Goal: Communication & Community: Answer question/provide support

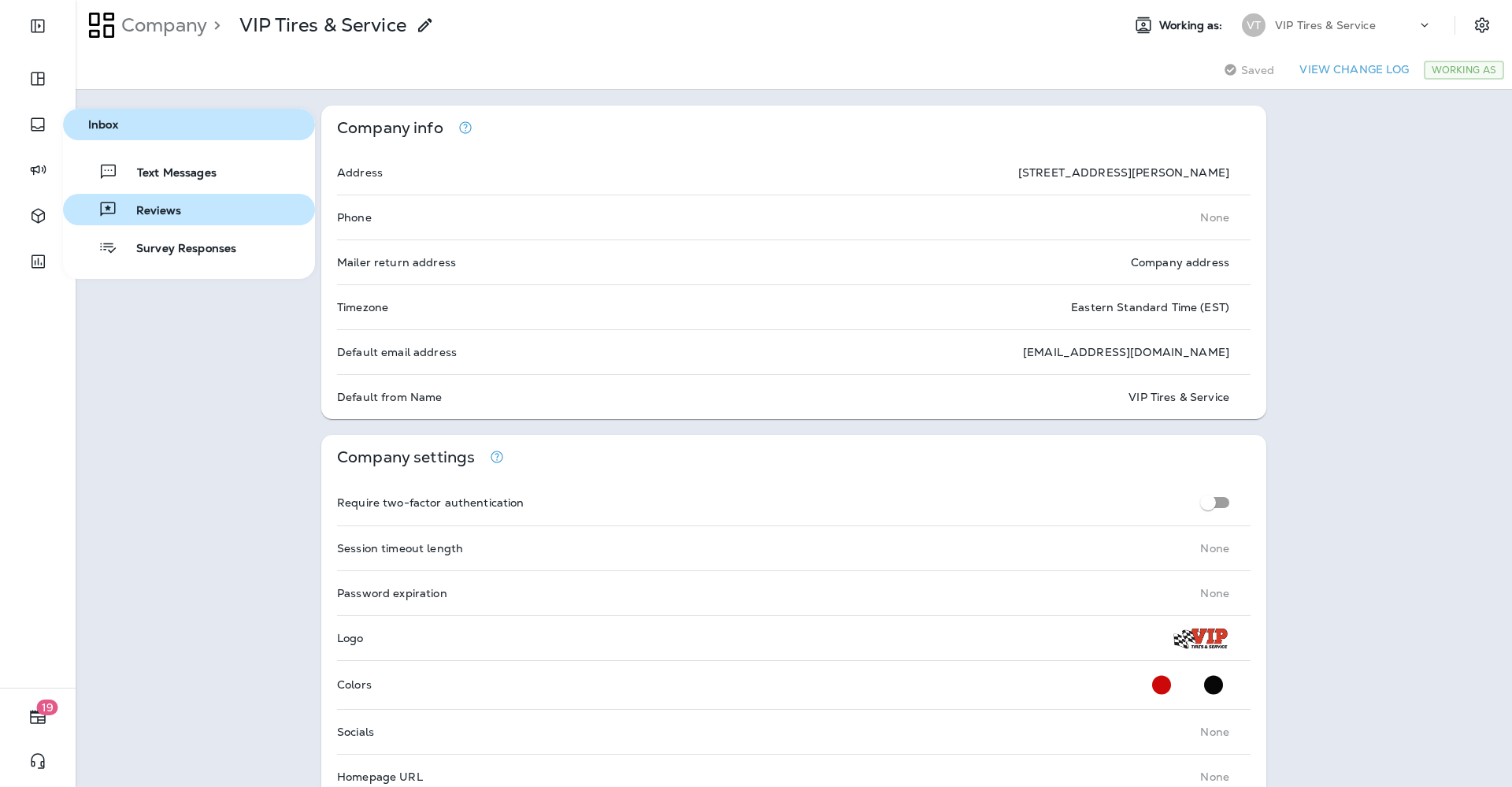
click at [129, 212] on span "Reviews" at bounding box center [149, 211] width 64 height 15
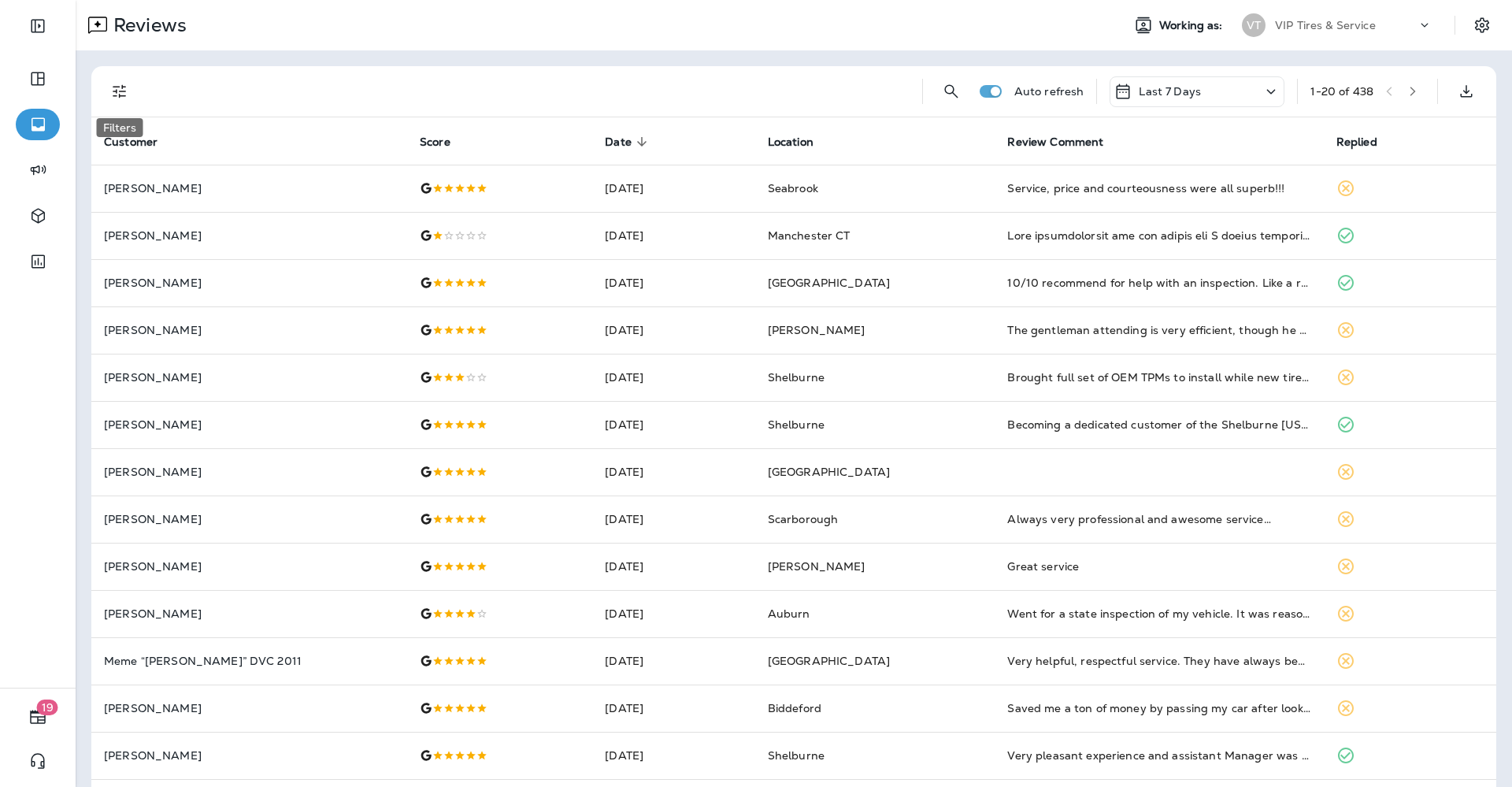
click at [119, 98] on icon "Filters" at bounding box center [119, 91] width 19 height 19
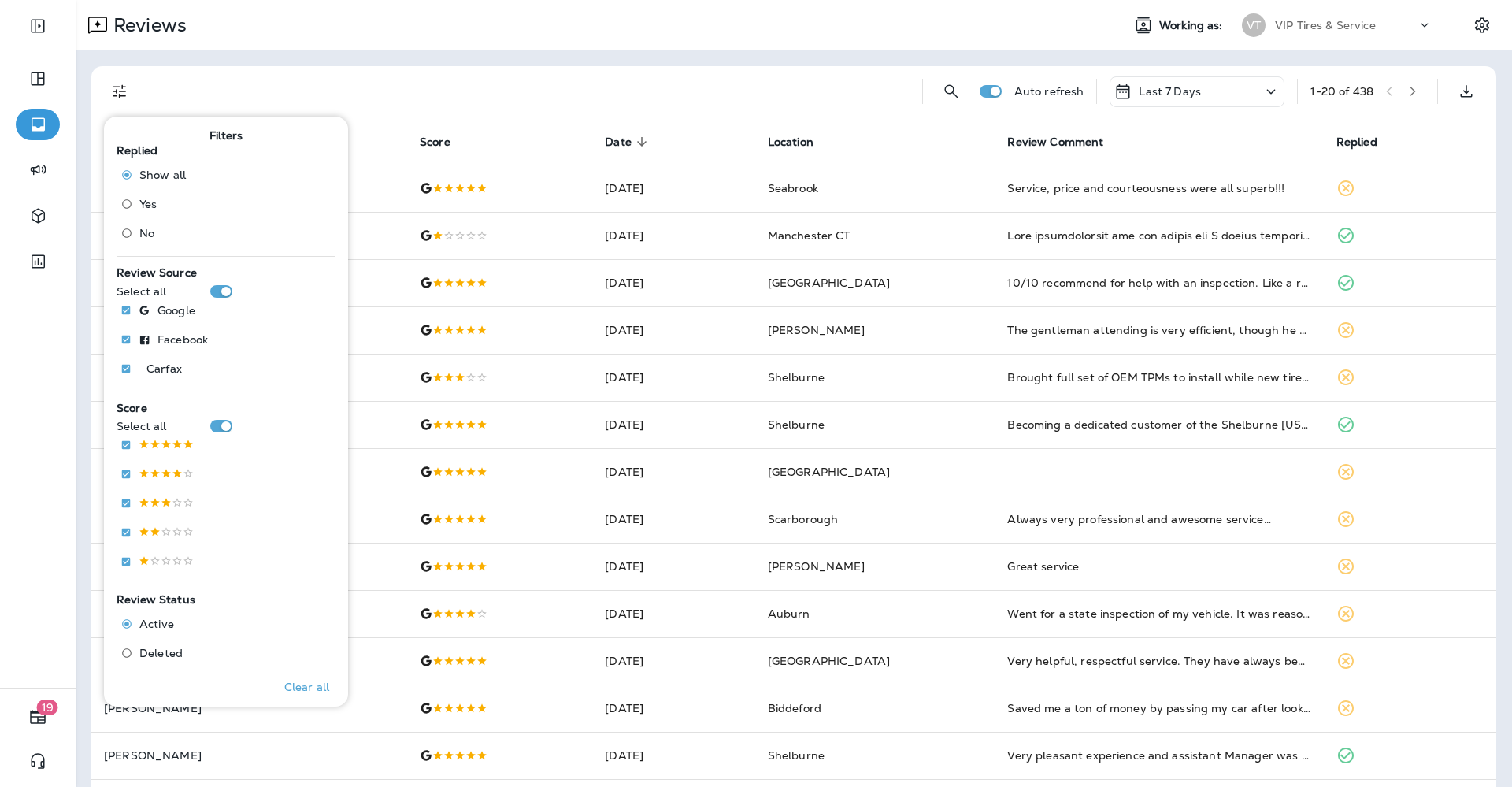
click at [142, 203] on span "Yes" at bounding box center [148, 204] width 17 height 13
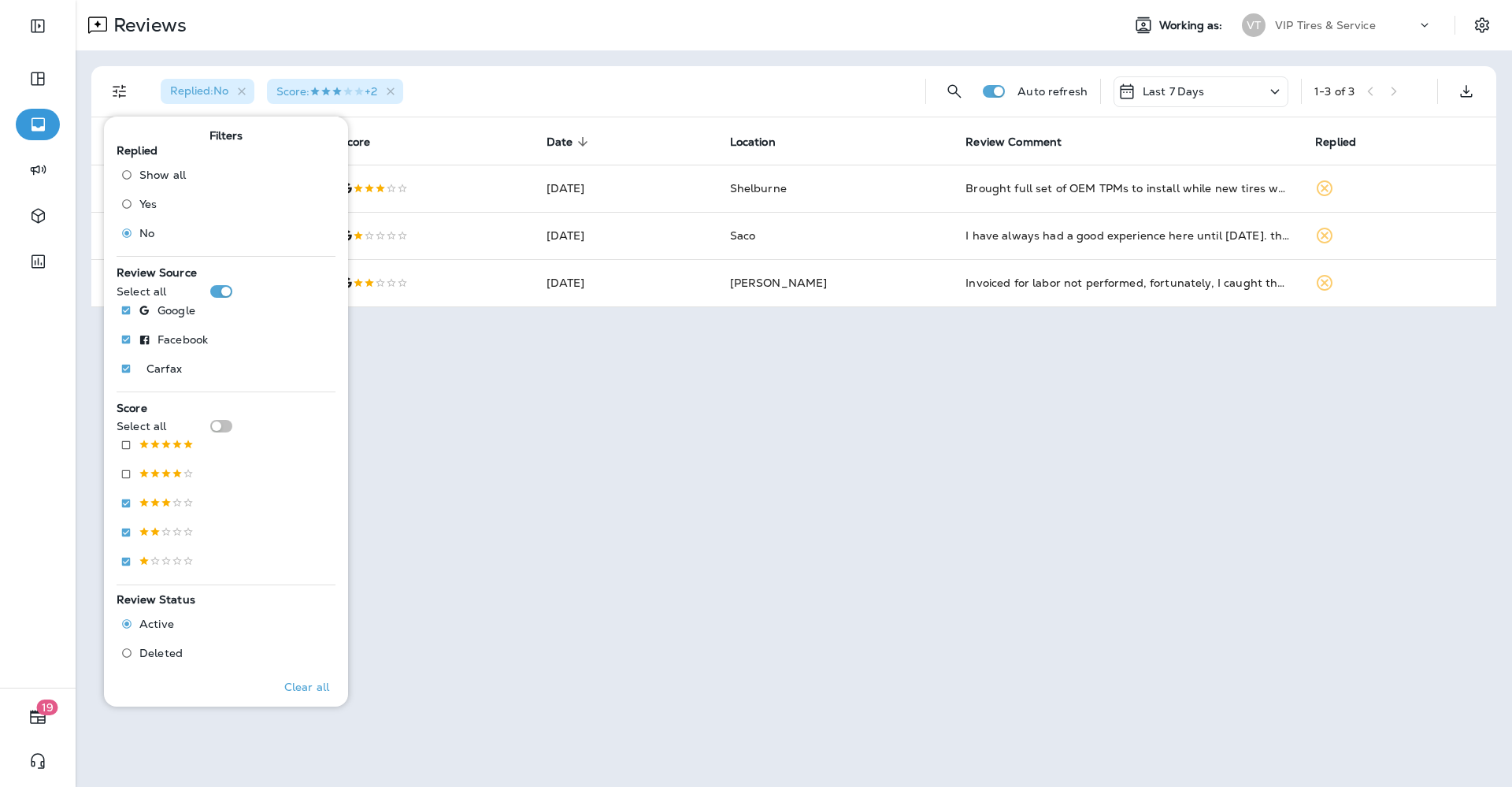
click at [568, 84] on div "Replied : No Score : +2" at bounding box center [531, 91] width 765 height 50
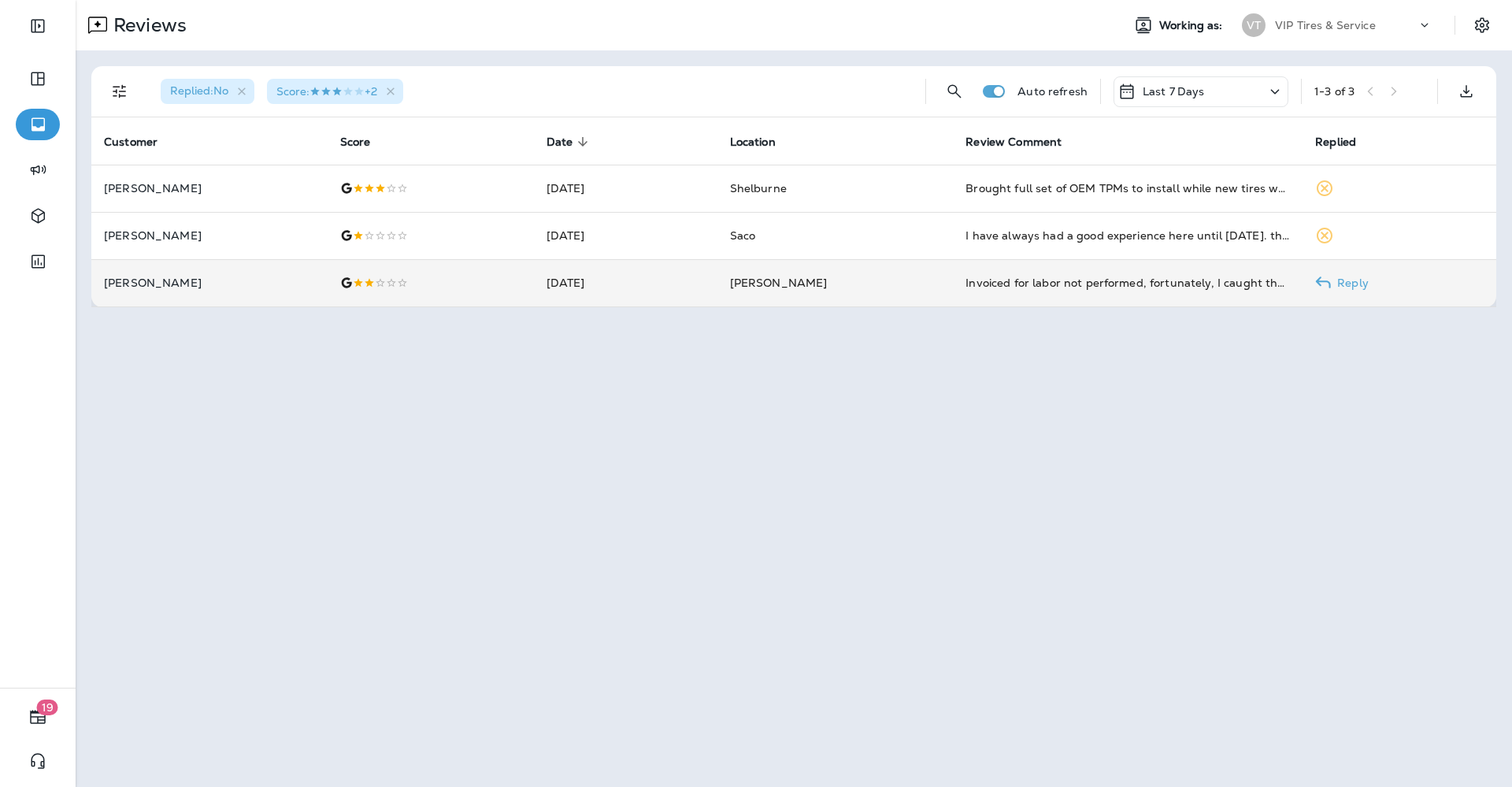
click at [545, 284] on td "[DATE]" at bounding box center [625, 283] width 183 height 47
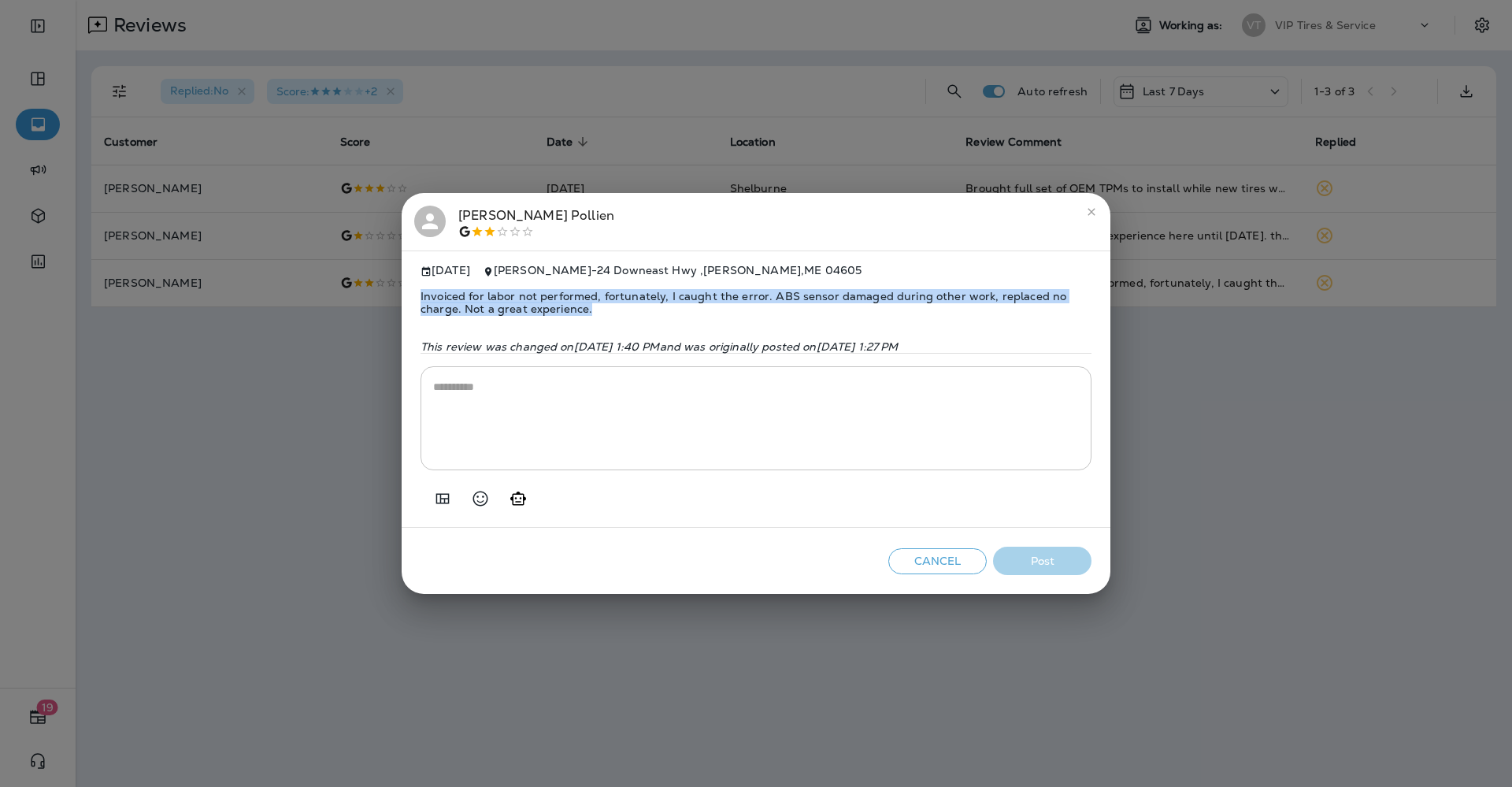
drag, startPoint x: 546, startPoint y: 306, endPoint x: 412, endPoint y: 289, distance: 135.1
click at [412, 289] on div "[DATE] [PERSON_NAME] - [STREET_ADDRESS] Invoiced for labor not performed, fortu…" at bounding box center [756, 389] width 709 height 277
copy span "Invoiced for labor not performed, fortunately, I caught the error. ABS sensor d…"
click at [438, 503] on icon "Add in a premade template" at bounding box center [443, 498] width 19 height 19
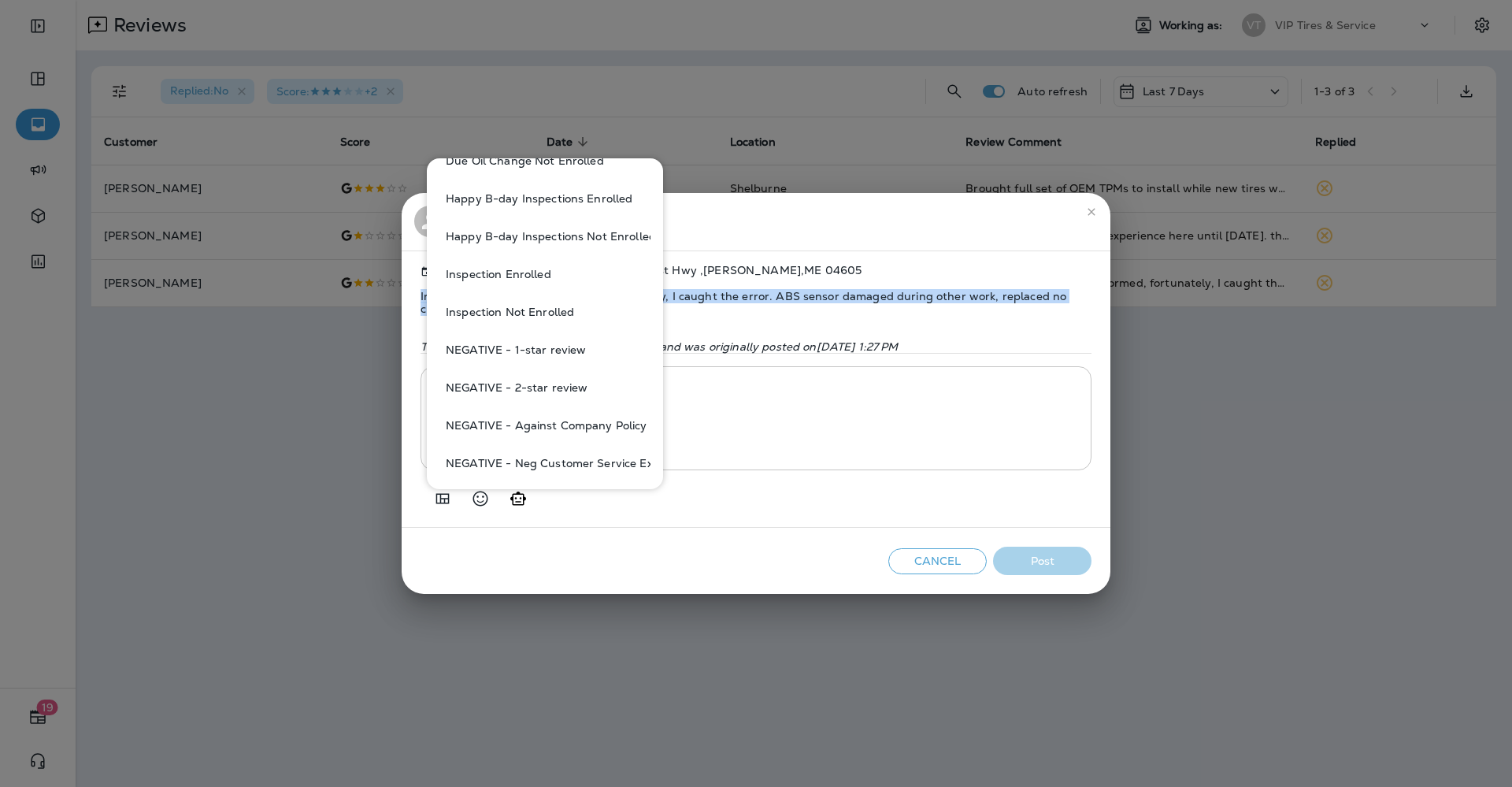
scroll to position [492, 0]
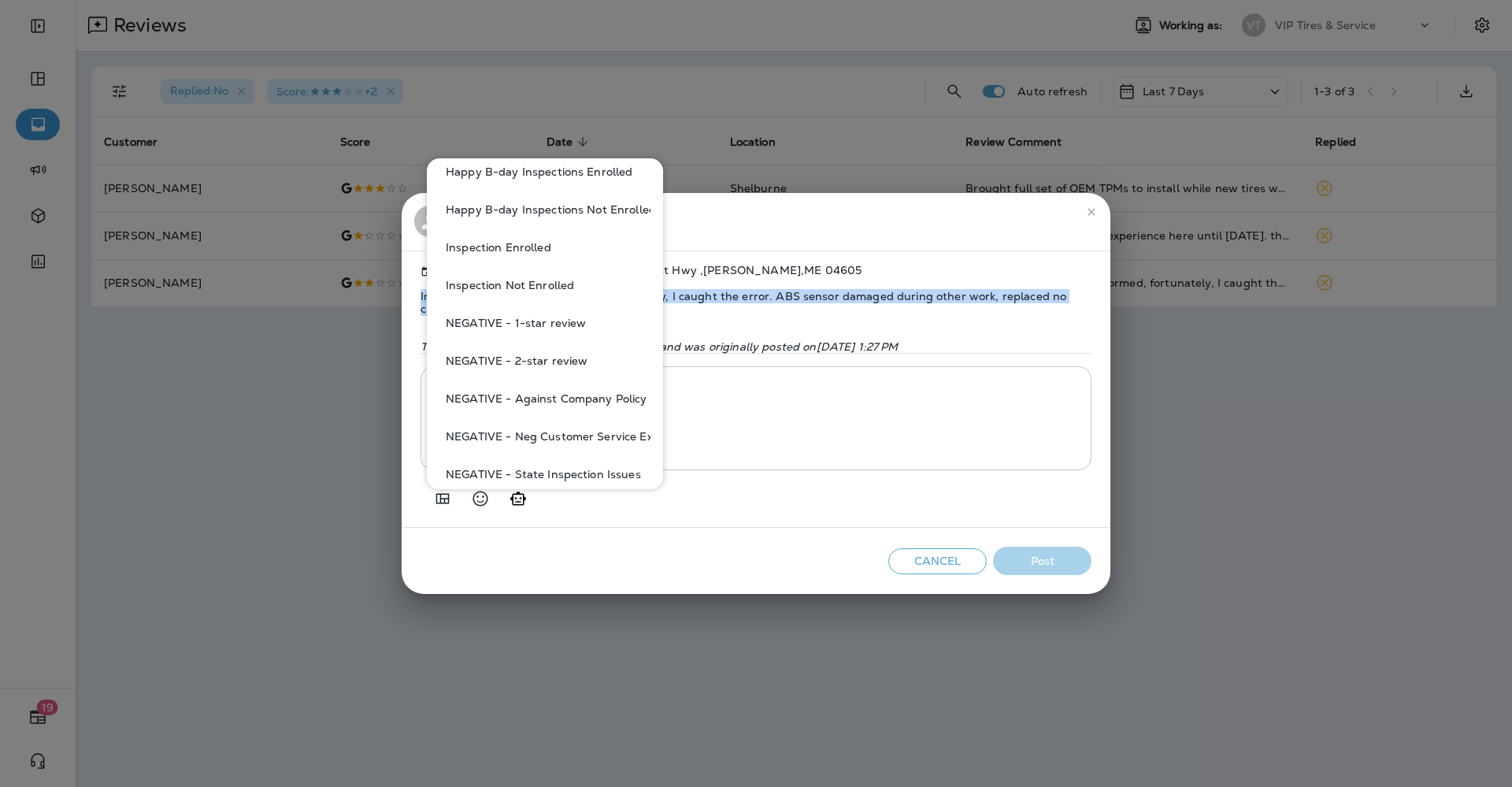
click at [537, 325] on button "NEGATIVE - 1-star review" at bounding box center [546, 323] width 211 height 38
type textarea "**********"
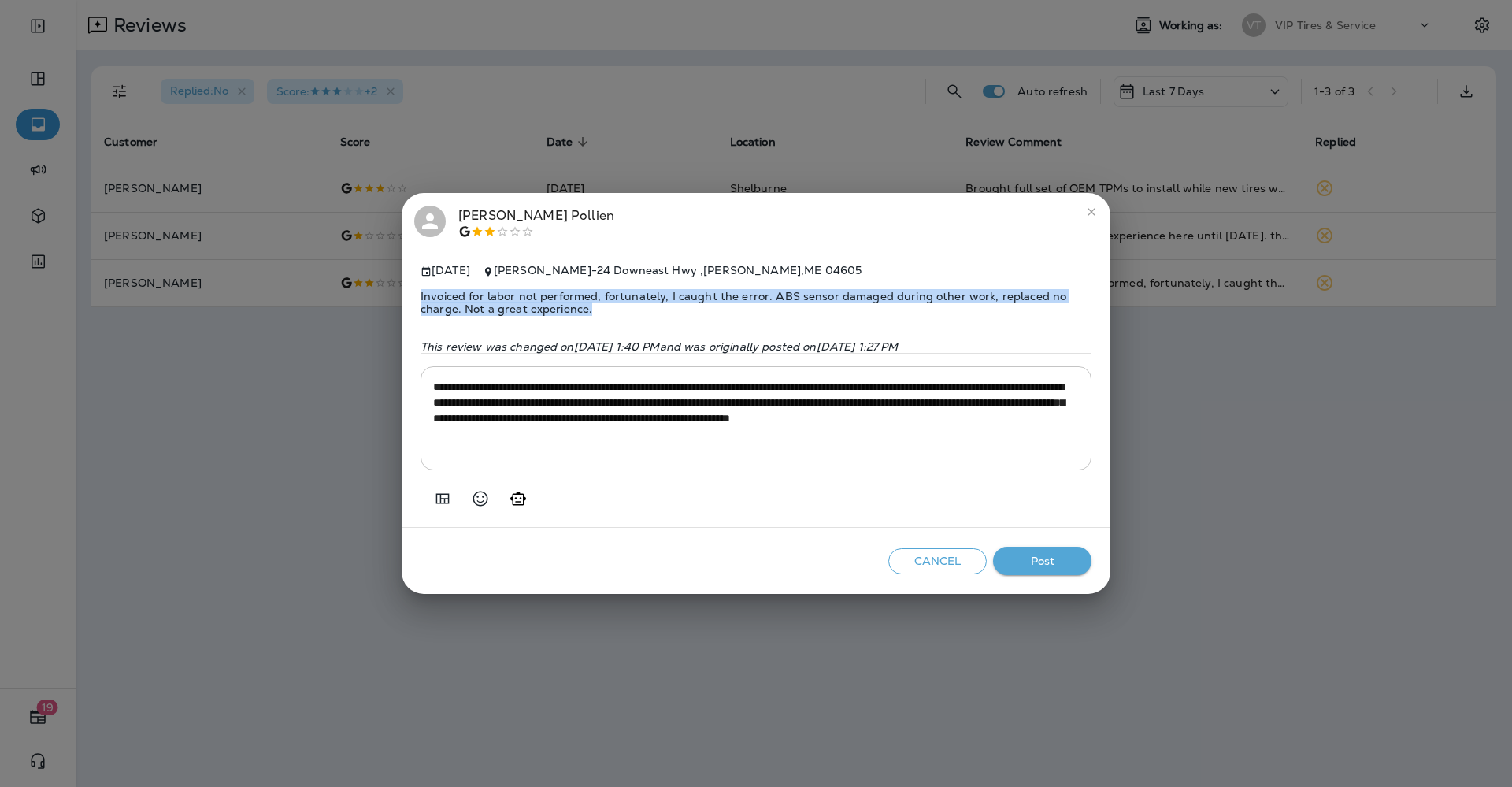
copy span "Invoiced for labor not performed, fortunately, I caught the error. ABS sensor d…"
click at [1044, 560] on button "Post" at bounding box center [1042, 561] width 98 height 29
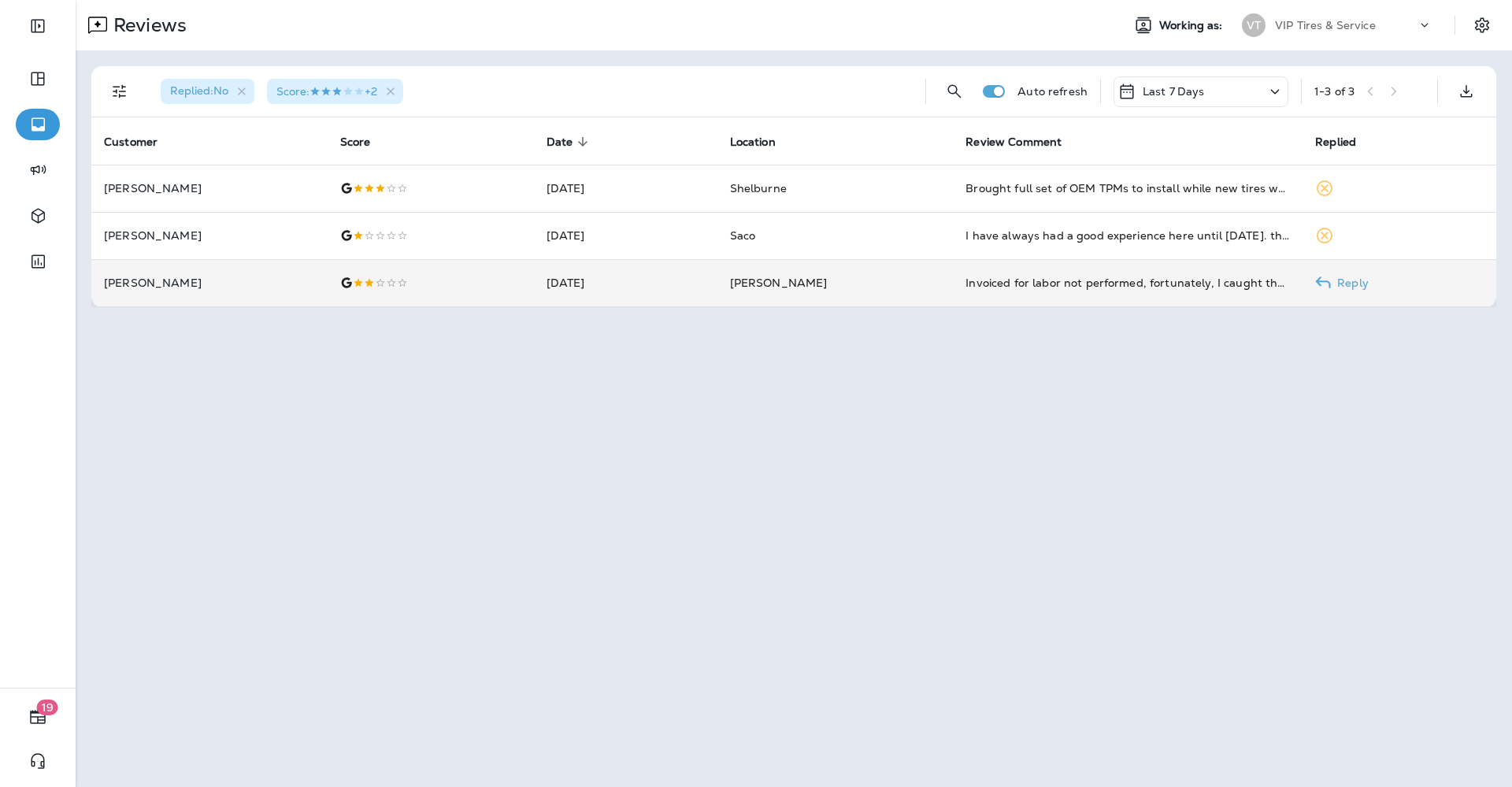
click at [170, 290] on td "[PERSON_NAME]" at bounding box center [209, 283] width 236 height 47
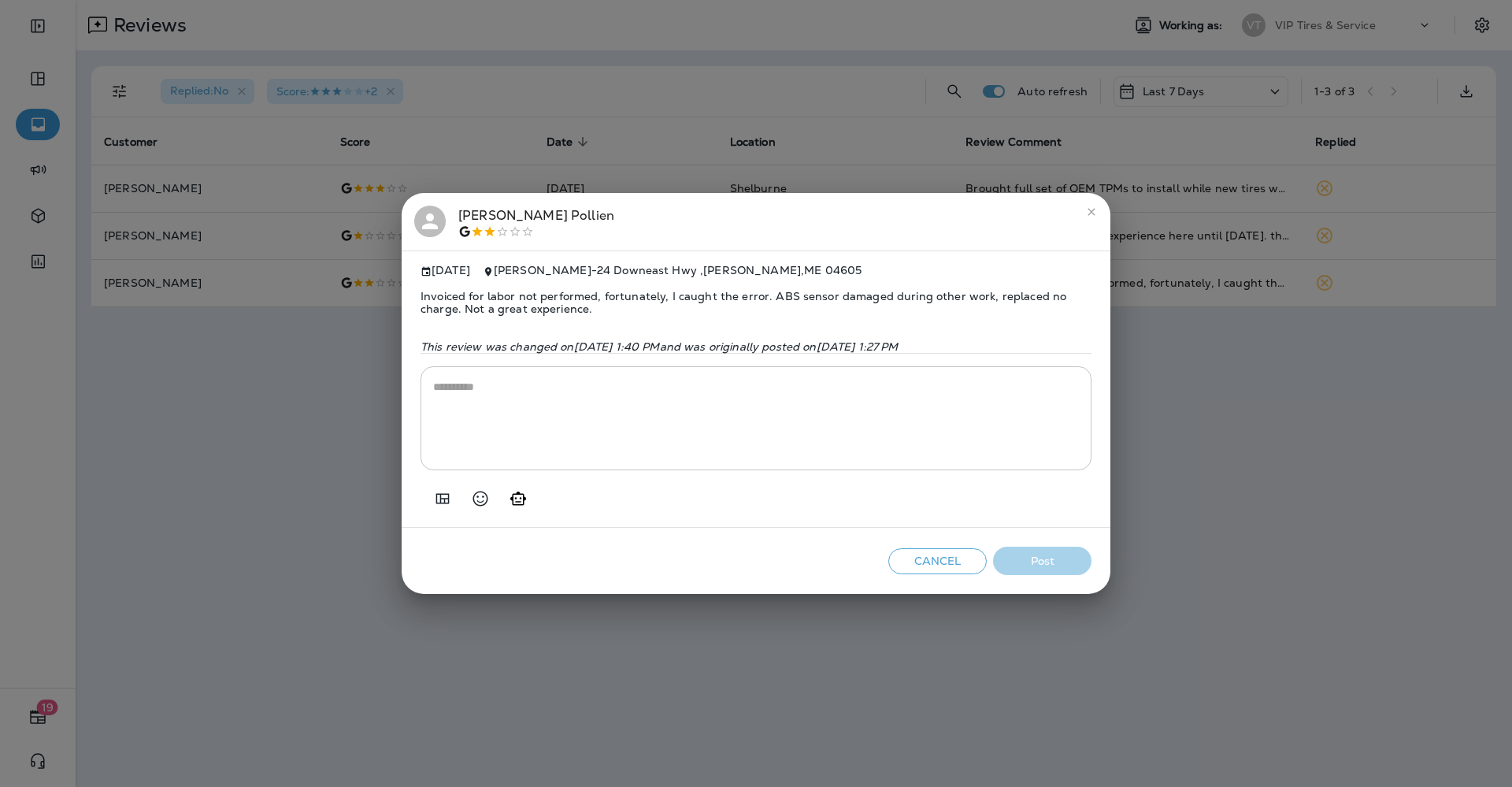
click at [486, 214] on div "[PERSON_NAME]" at bounding box center [536, 222] width 156 height 33
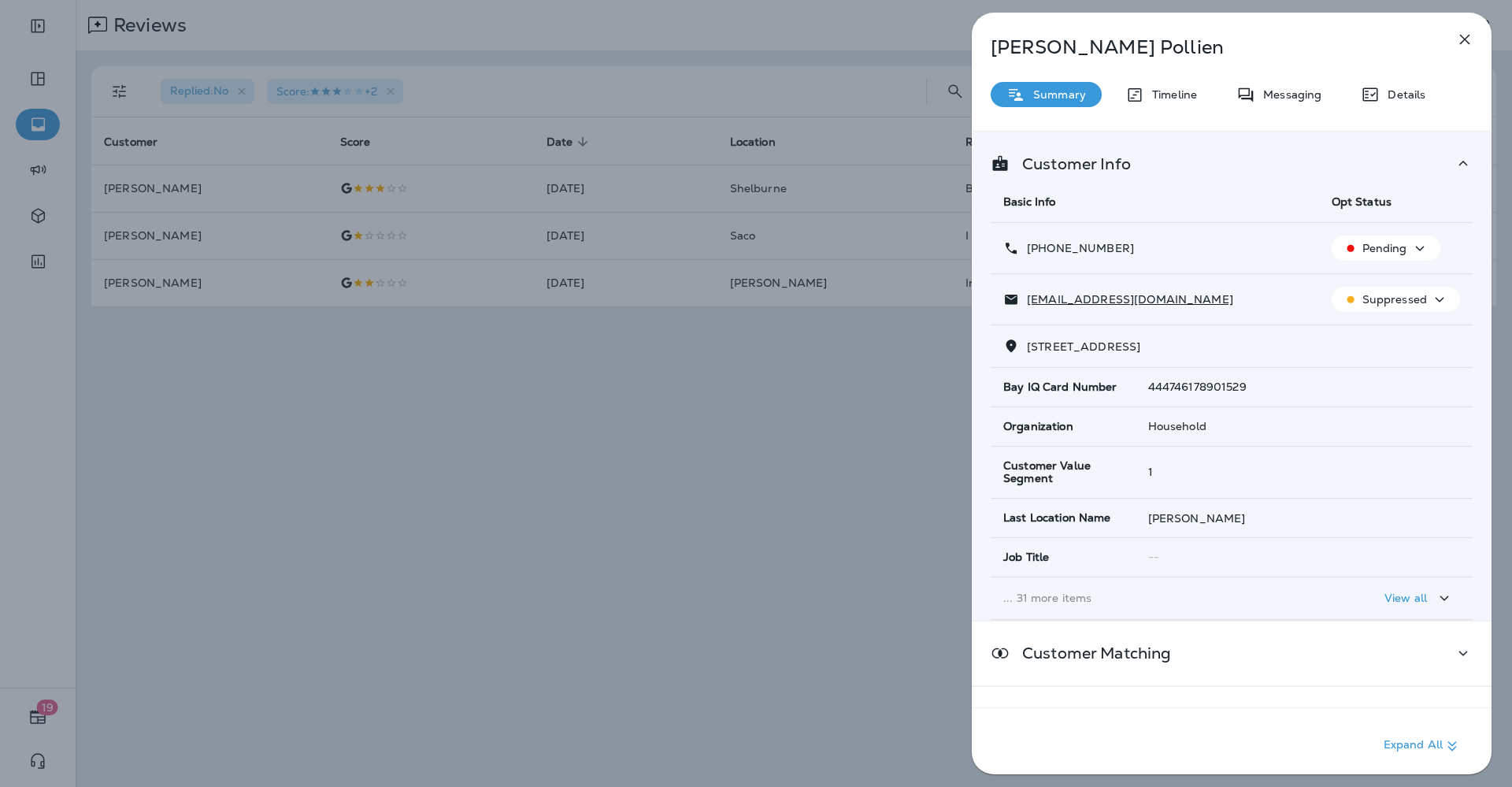
drag, startPoint x: 1135, startPoint y: 236, endPoint x: 1041, endPoint y: 253, distance: 95.5
click at [1041, 251] on td "[PHONE_NUMBER]" at bounding box center [1155, 249] width 329 height 51
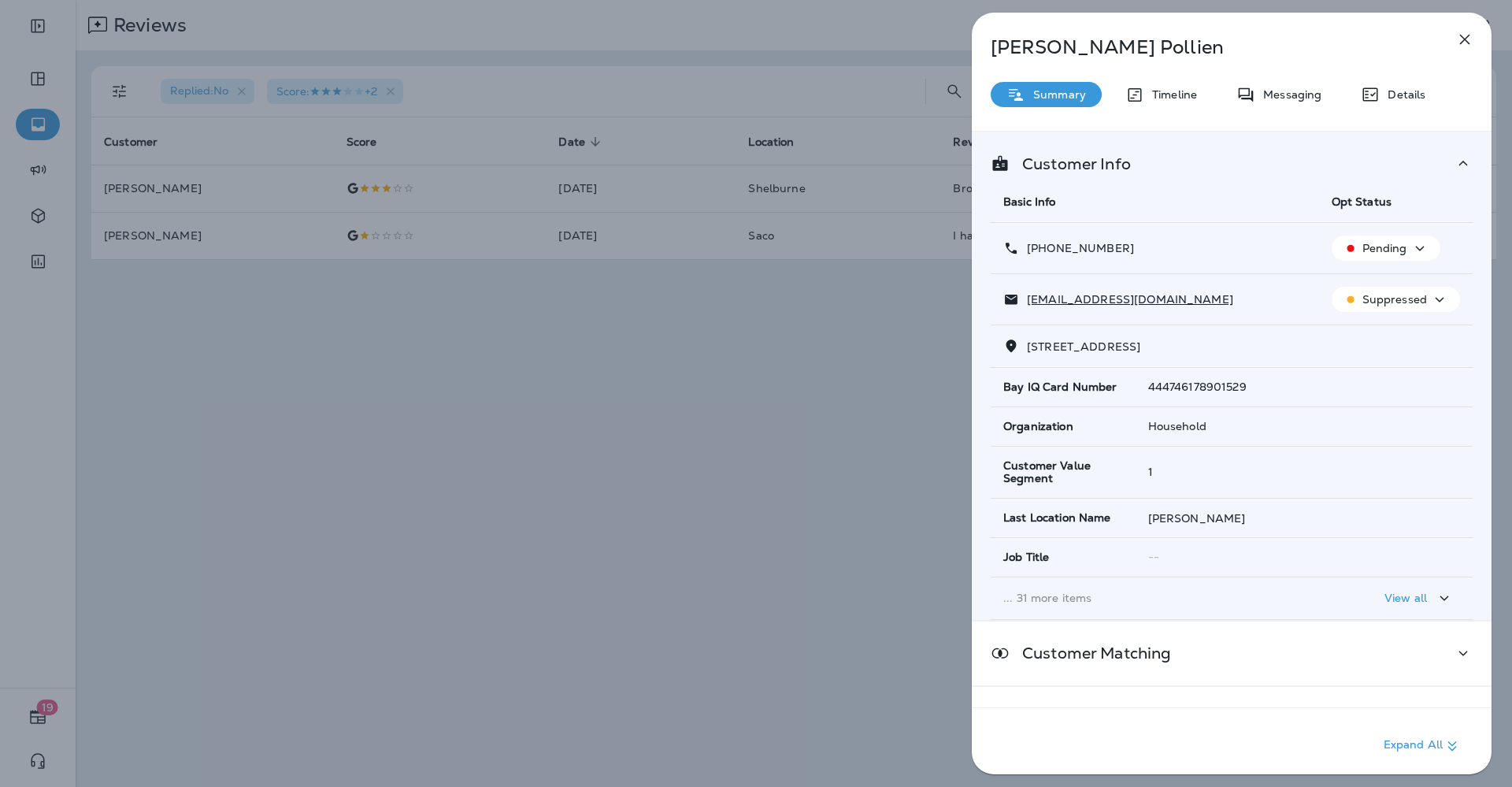
copy p "[PHONE_NUMBER]"
drag, startPoint x: 1118, startPoint y: 300, endPoint x: 1018, endPoint y: 302, distance: 100.0
click at [1018, 302] on div "[EMAIL_ADDRESS][DOMAIN_NAME]" at bounding box center [1155, 300] width 303 height 16
copy p "[EMAIL_ADDRESS][DOMAIN_NAME]"
click at [303, 445] on div "[PERSON_NAME] Summary Timeline Messaging Details Customer Info Basic Info Opt S…" at bounding box center [756, 394] width 1512 height 787
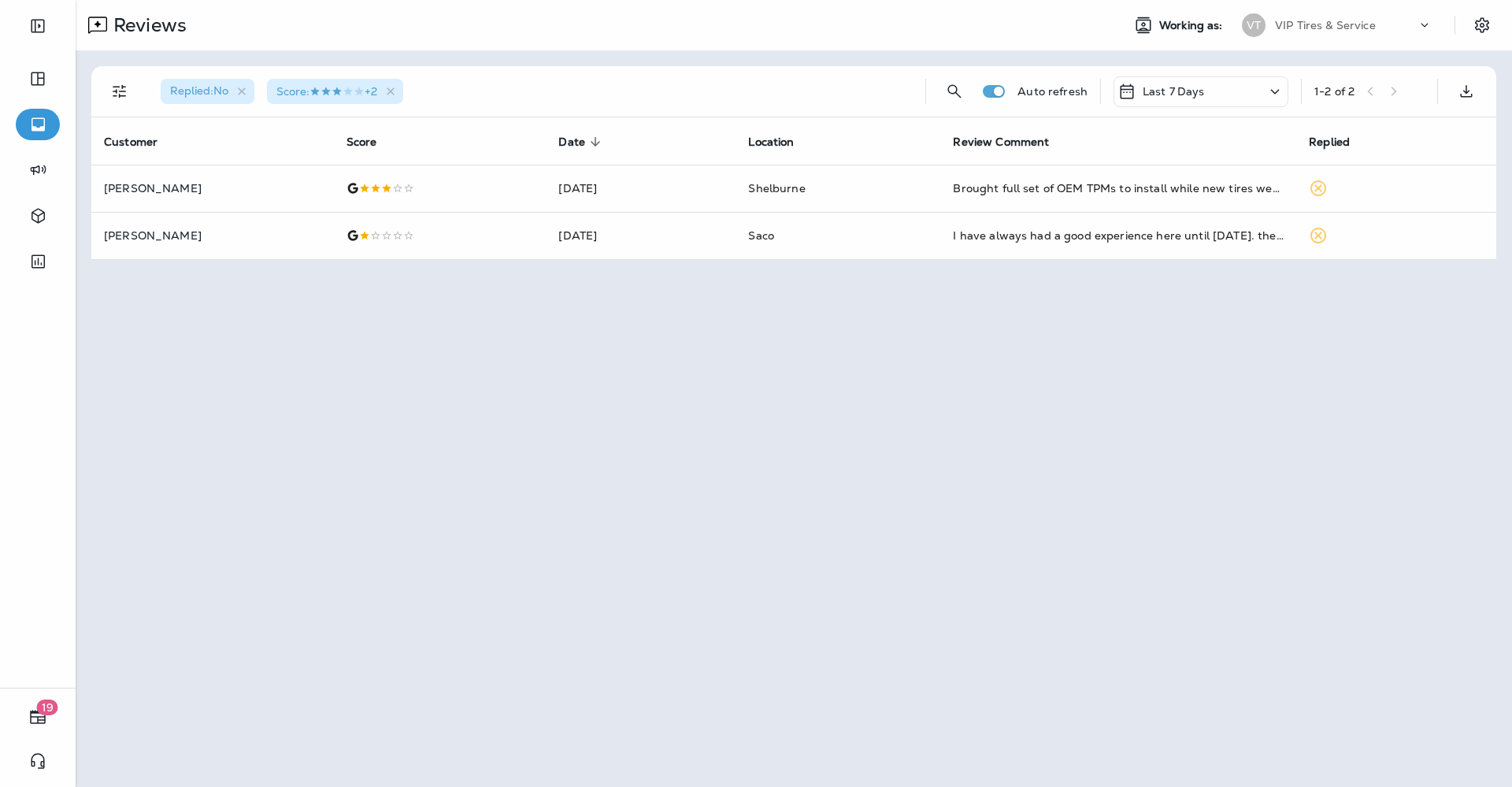
click at [220, 235] on div at bounding box center [756, 394] width 1512 height 787
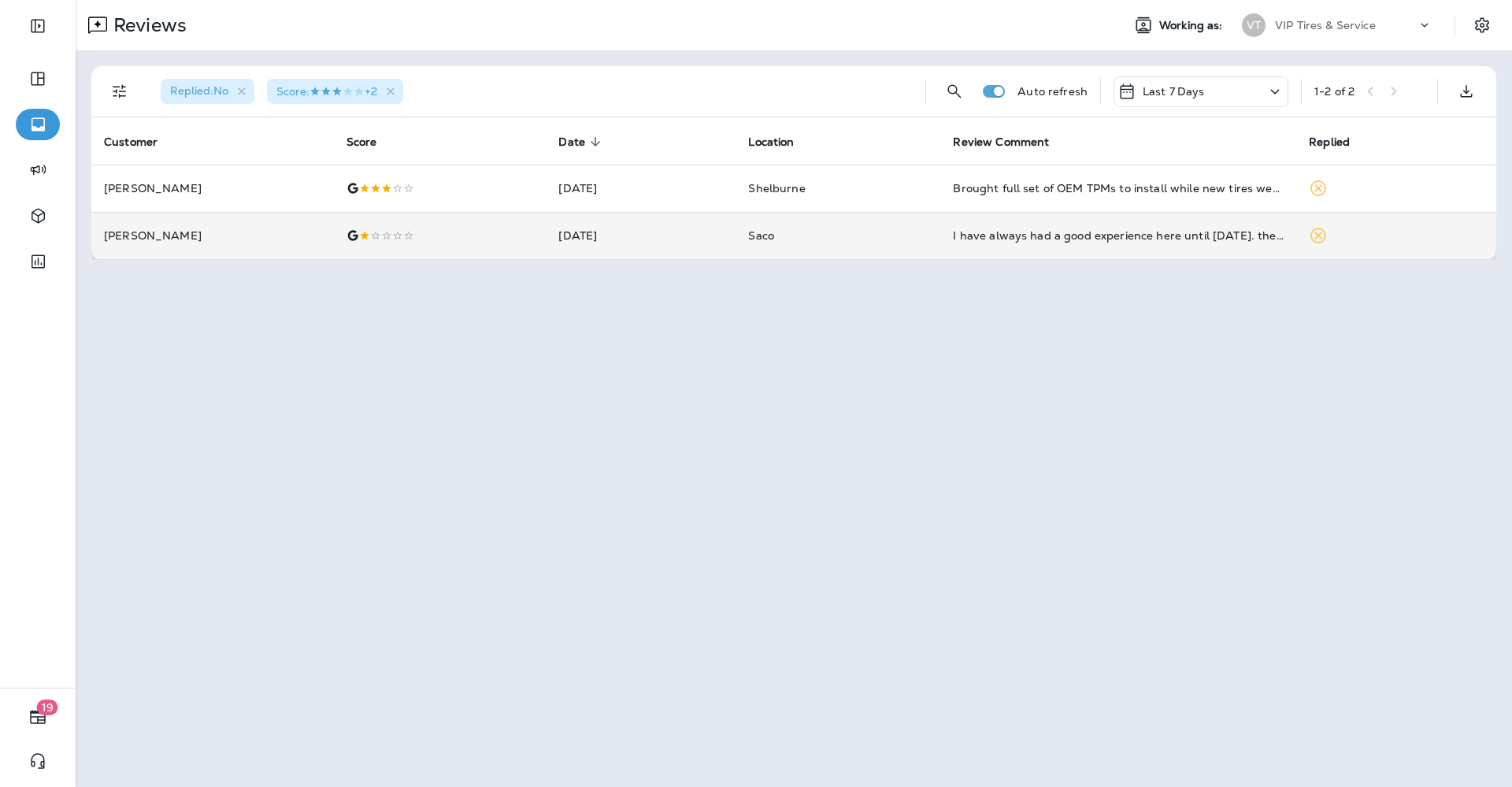
click at [226, 238] on p "[PERSON_NAME]" at bounding box center [212, 236] width 218 height 13
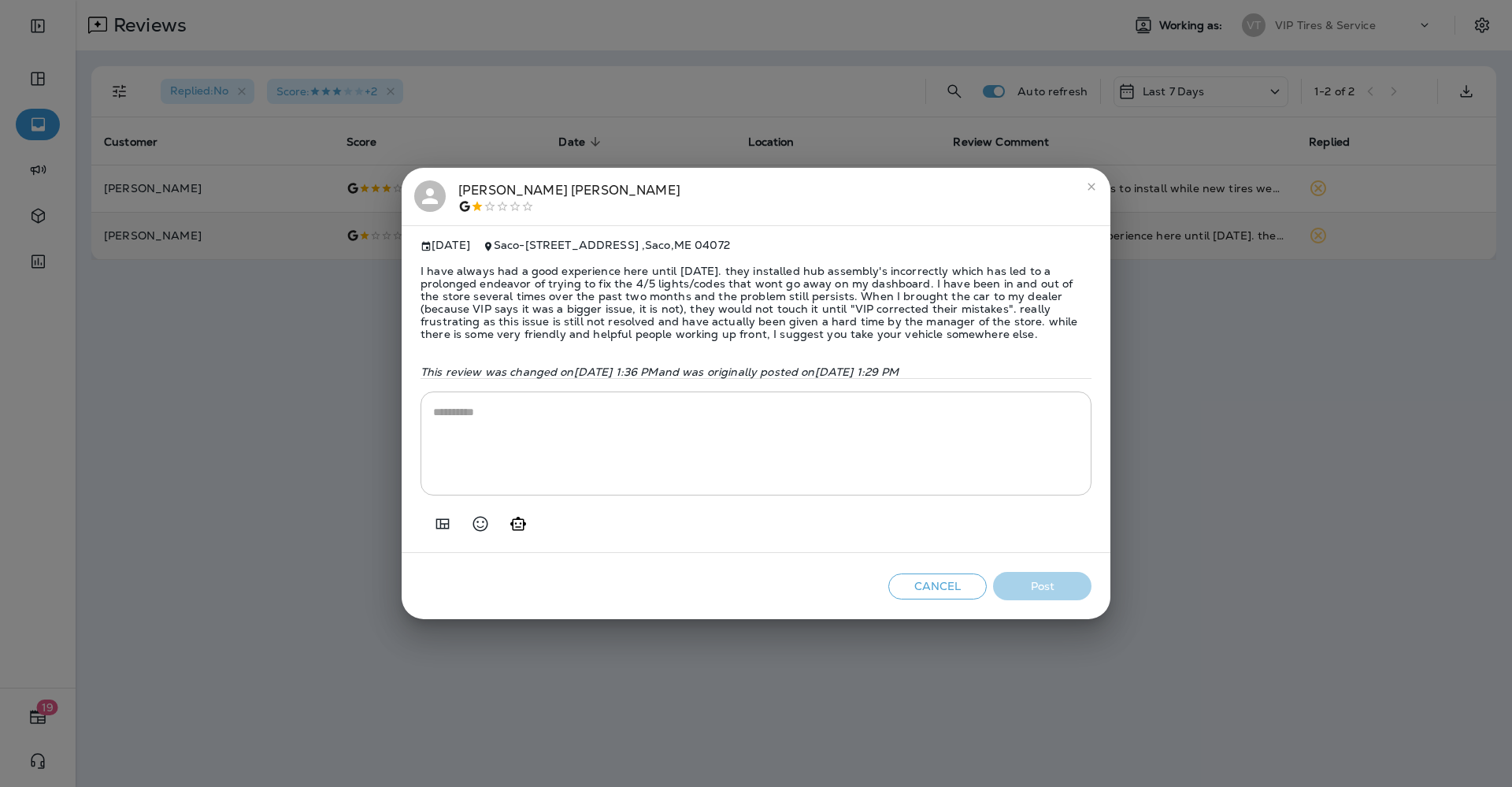
click at [482, 300] on span "I have always had a good experience here until [DATE]. they installed hub assem…" at bounding box center [756, 302] width 671 height 101
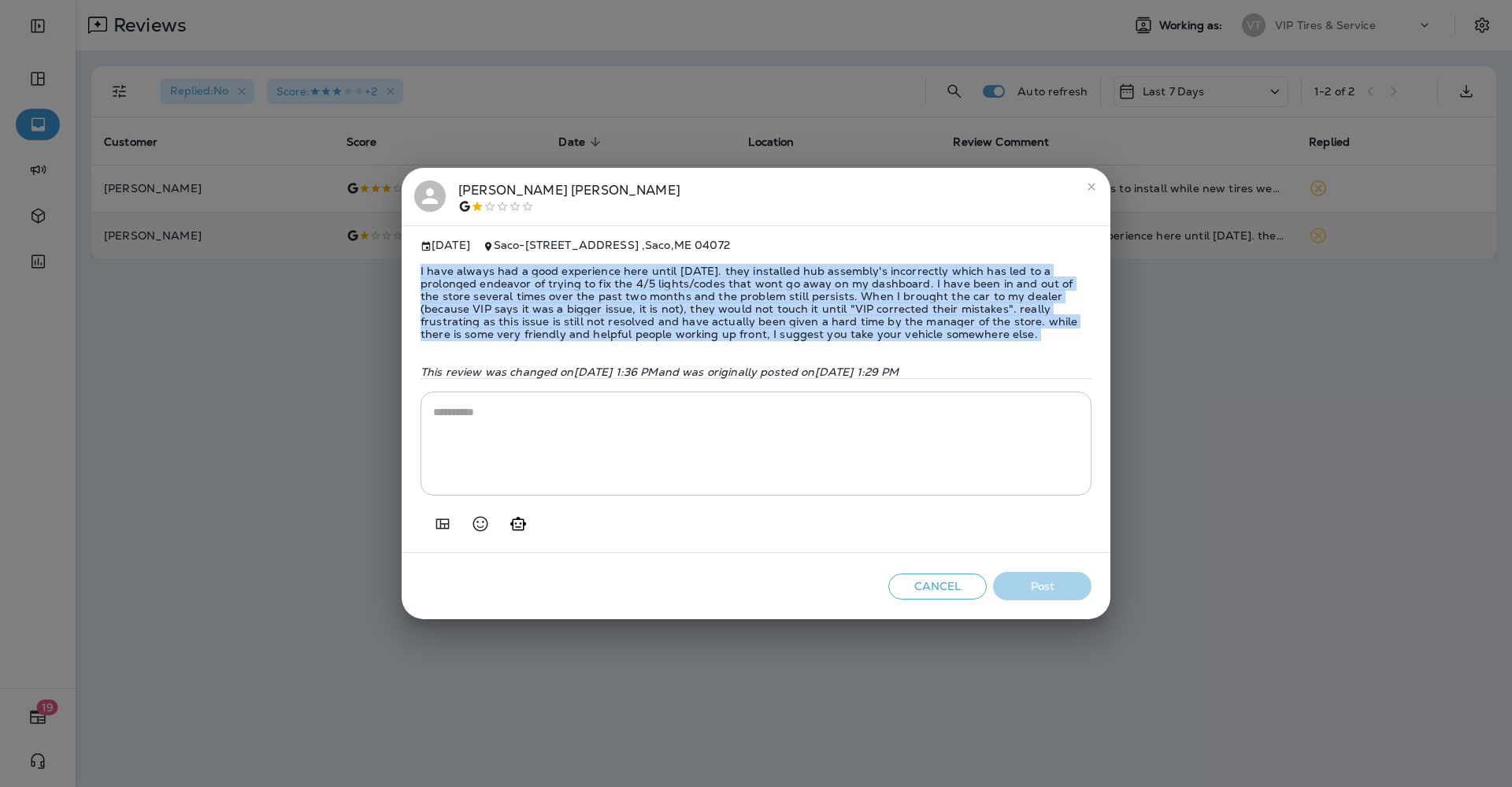
click at [482, 300] on span "I have always had a good experience here until [DATE]. they installed hub assem…" at bounding box center [756, 302] width 671 height 101
copy span "I have always had a good experience here until [DATE]. they installed hub assem…"
click at [445, 521] on icon "Add in a premade template" at bounding box center [443, 524] width 19 height 19
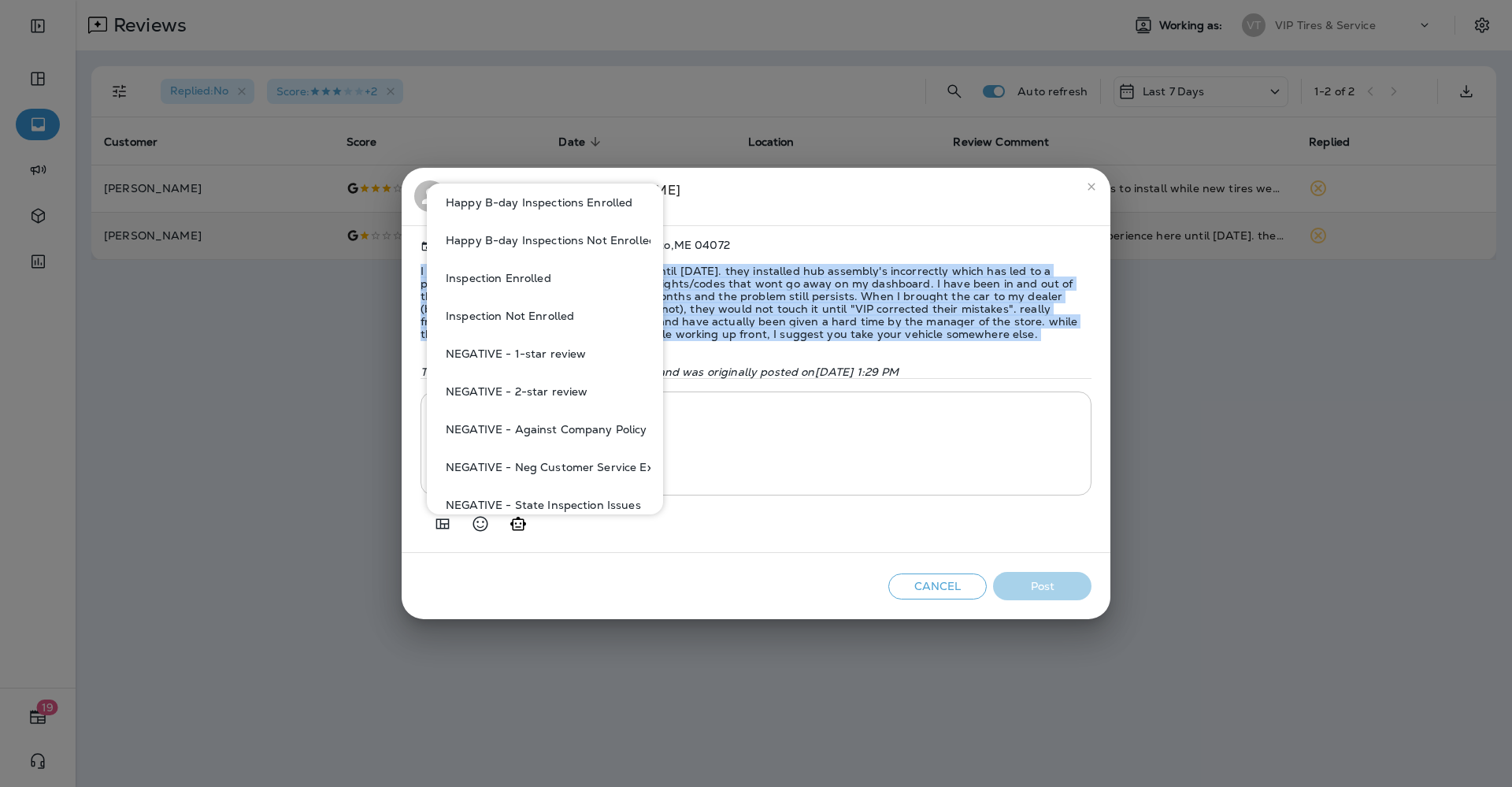
scroll to position [591, 0]
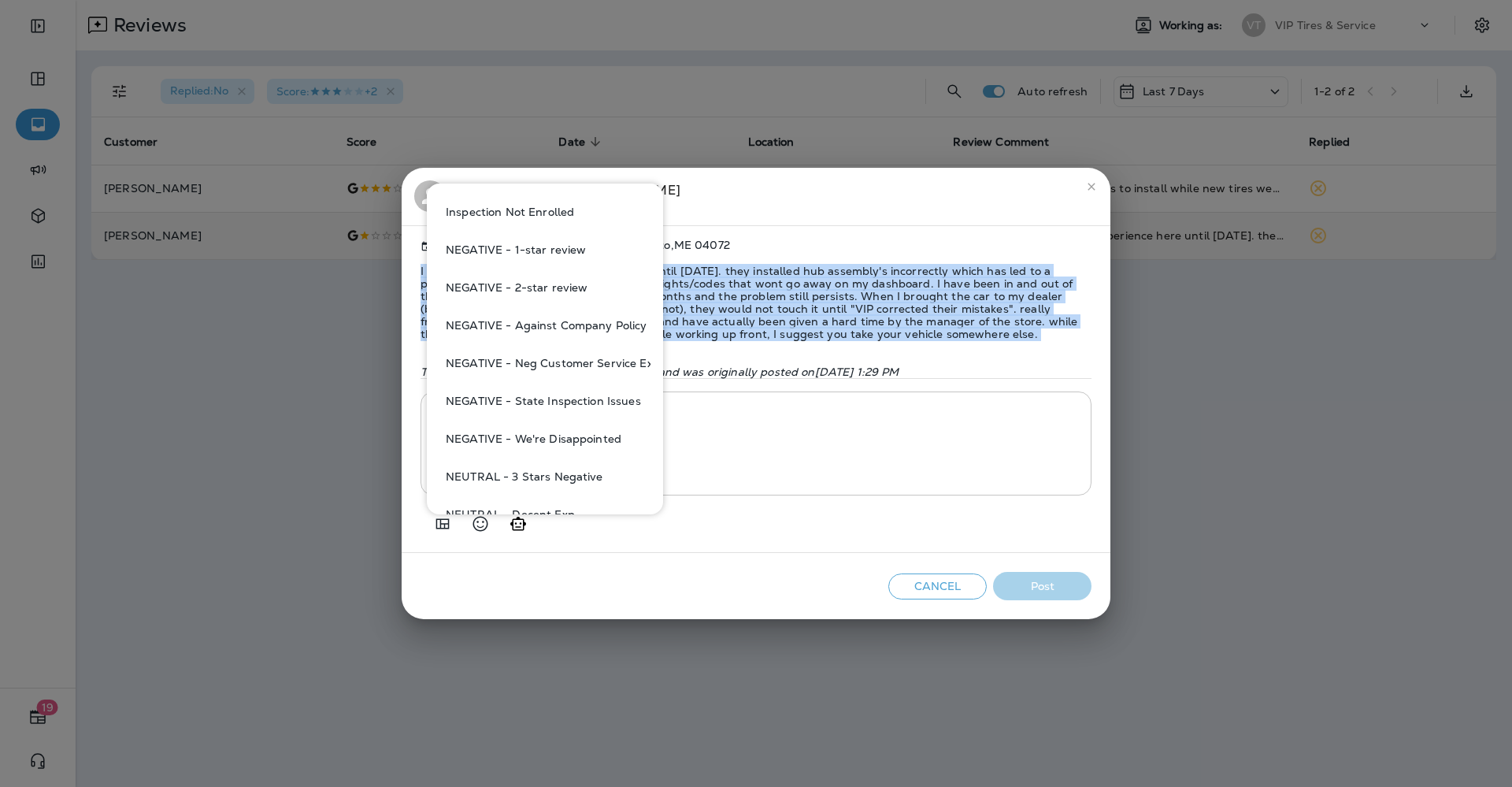
click at [585, 318] on button "NEGATIVE - Against Company Policy" at bounding box center [546, 325] width 211 height 38
type textarea "**********"
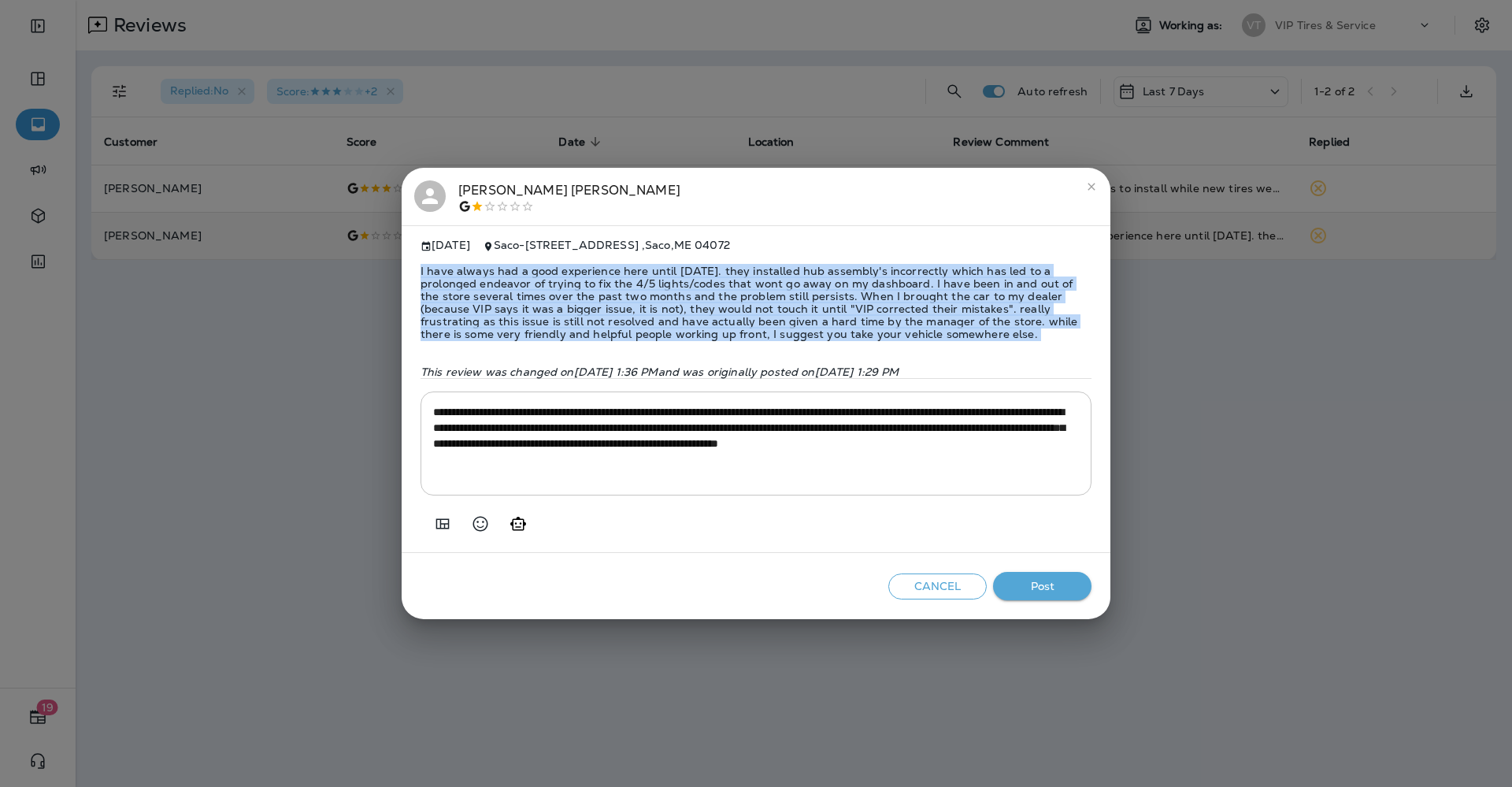
copy span "I have always had a good experience here until [DATE]. they installed hub assem…"
click at [1057, 598] on button "Post" at bounding box center [1042, 587] width 98 height 29
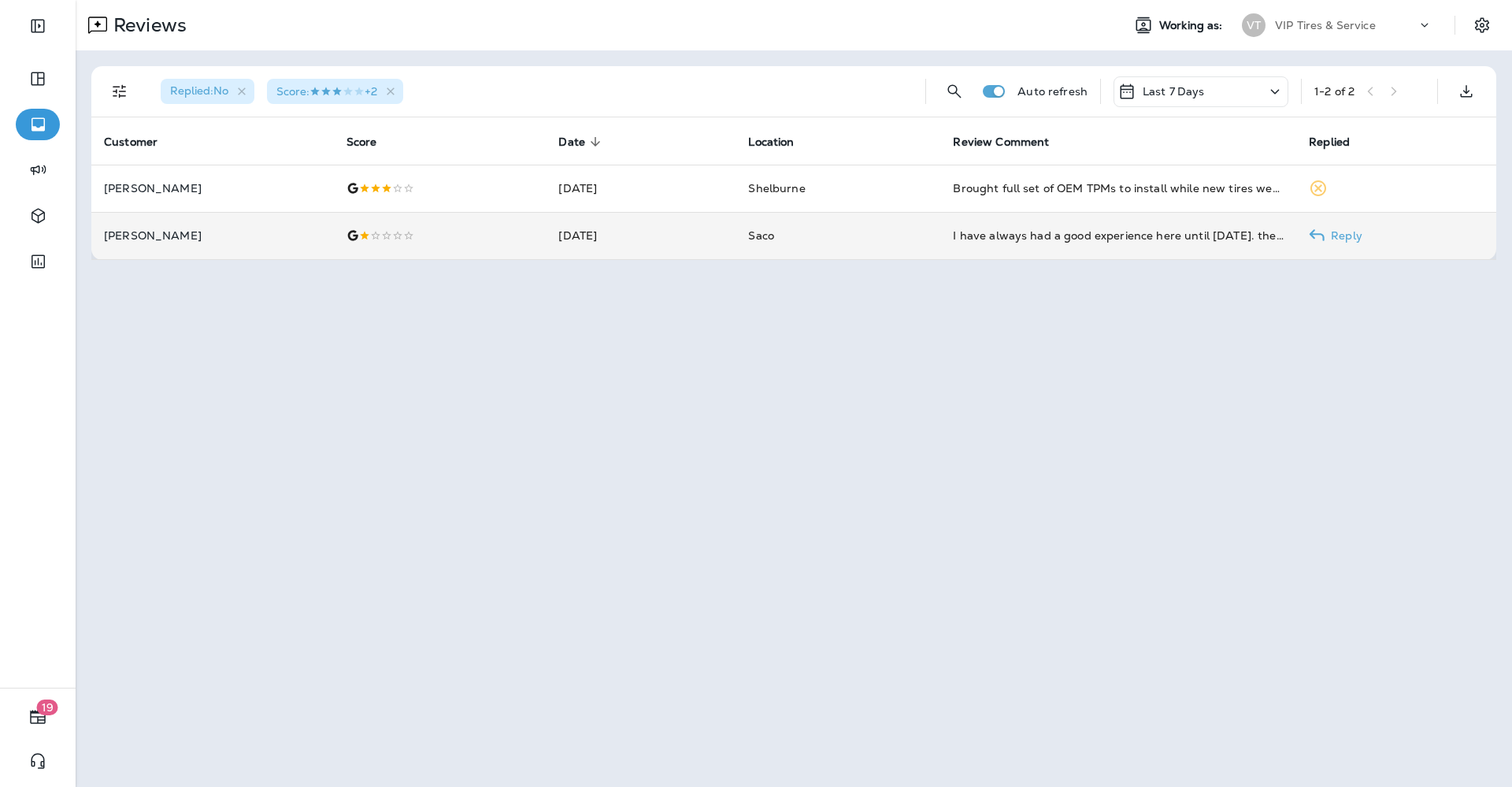
click at [334, 227] on td at bounding box center [440, 236] width 212 height 47
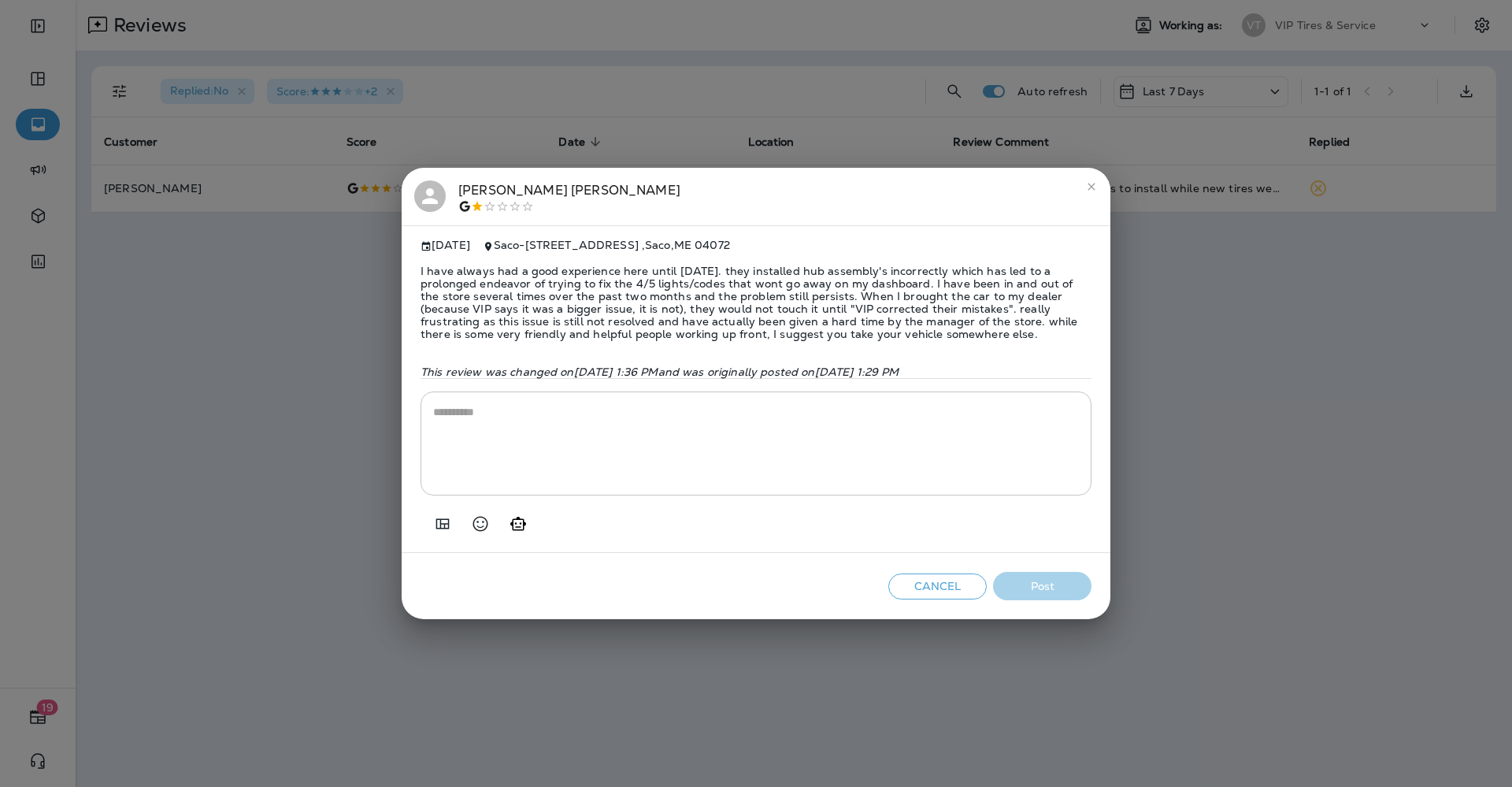
click at [482, 184] on div "[PERSON_NAME]" at bounding box center [569, 197] width 222 height 33
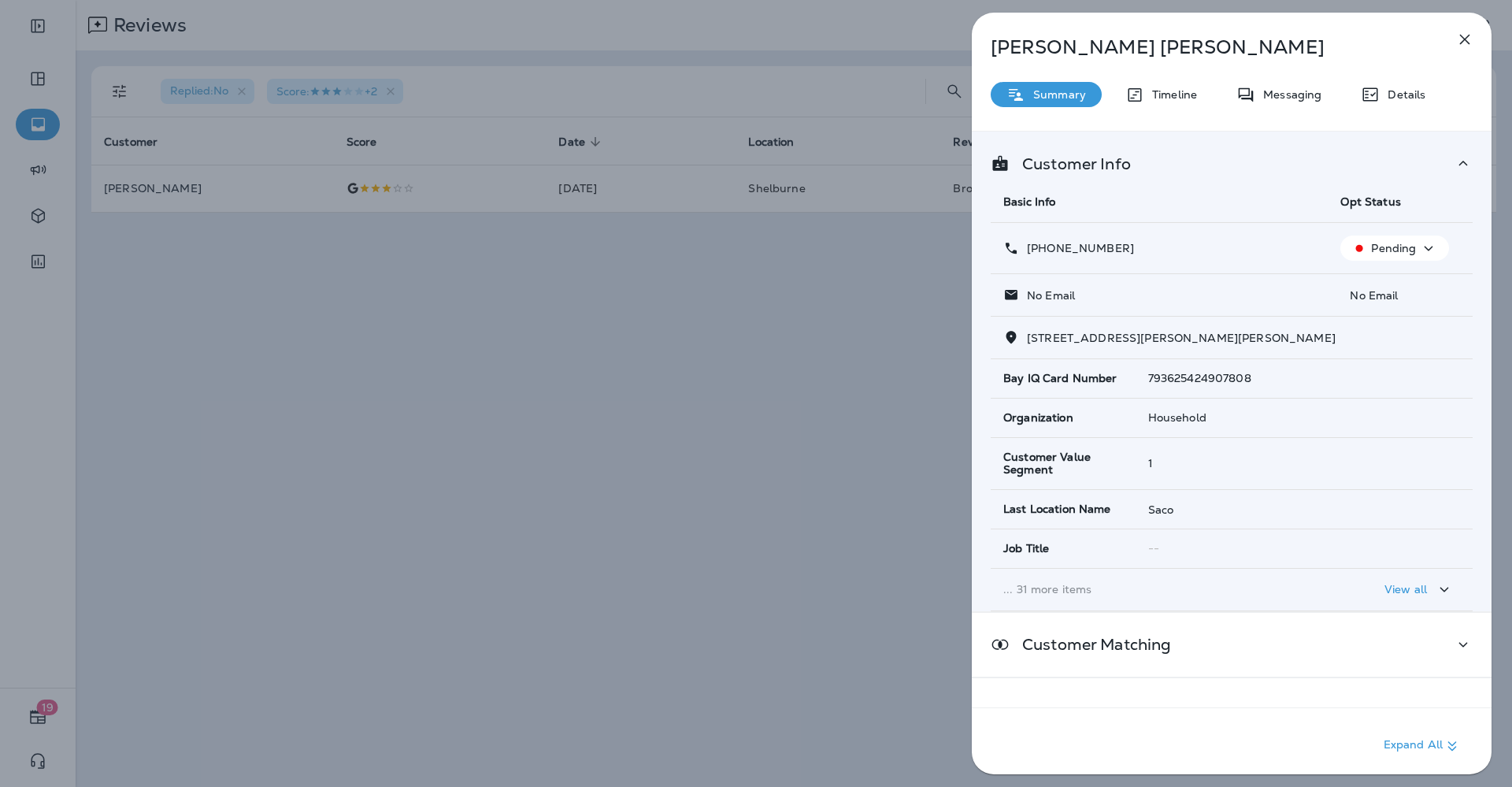
drag, startPoint x: 1148, startPoint y: 239, endPoint x: 1040, endPoint y: 255, distance: 109.2
click at [1040, 255] on div "[PHONE_NUMBER]" at bounding box center [1160, 249] width 312 height 16
copy p "[PHONE_NUMBER]"
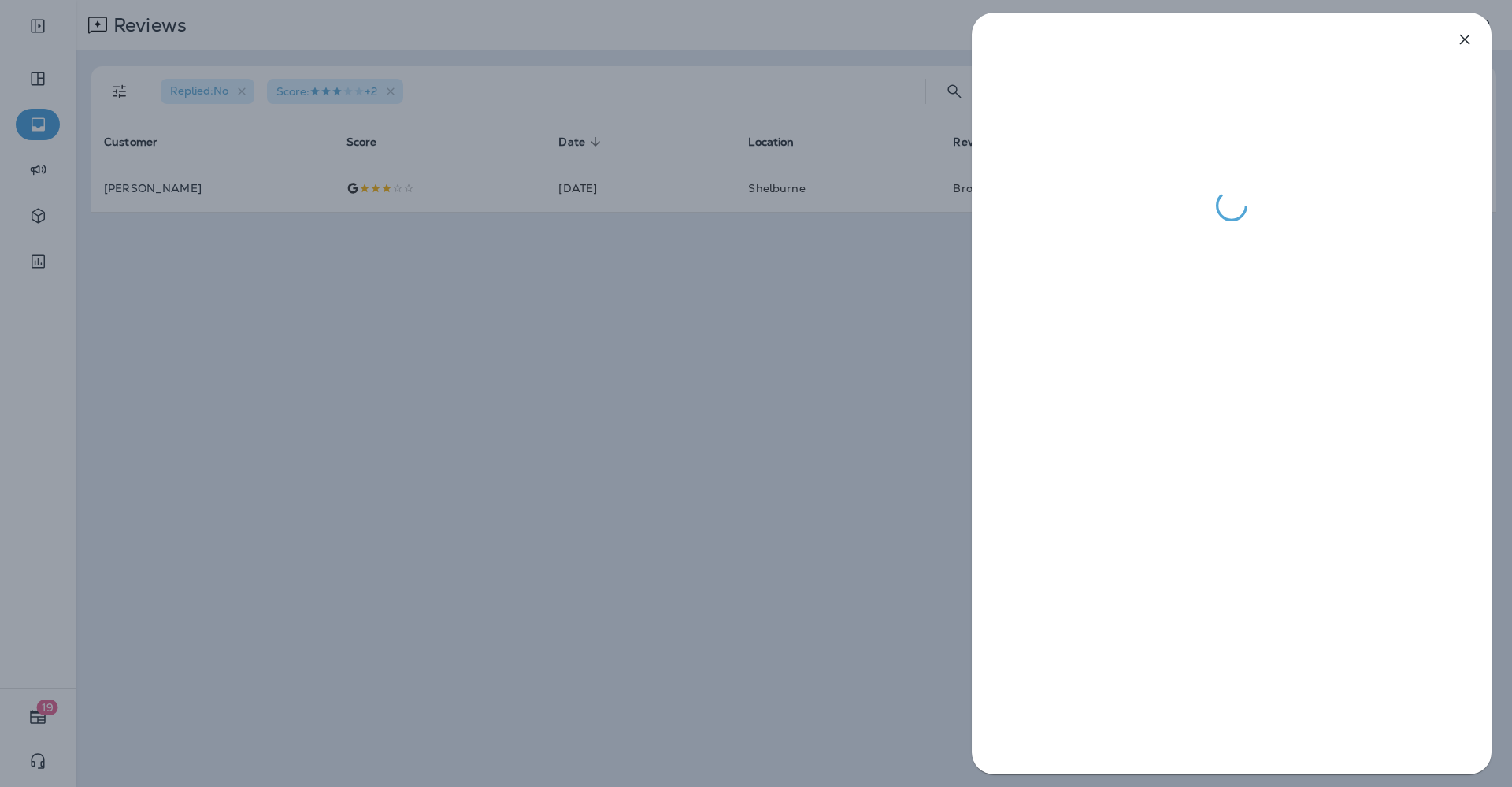
drag, startPoint x: 263, startPoint y: 560, endPoint x: 236, endPoint y: 494, distance: 71.3
click at [260, 555] on div at bounding box center [756, 394] width 1512 height 787
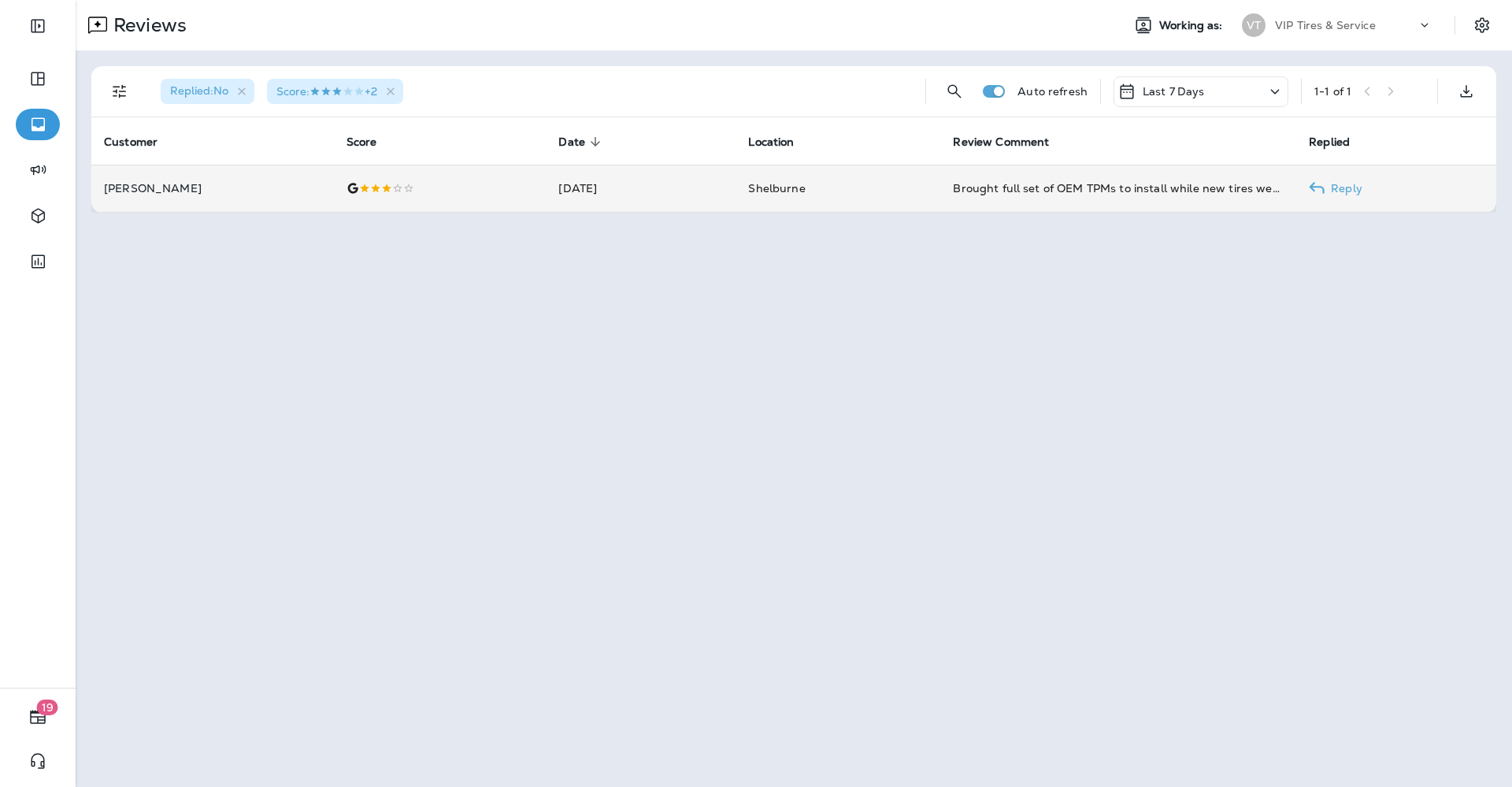
click at [599, 187] on td "[DATE]" at bounding box center [640, 189] width 189 height 47
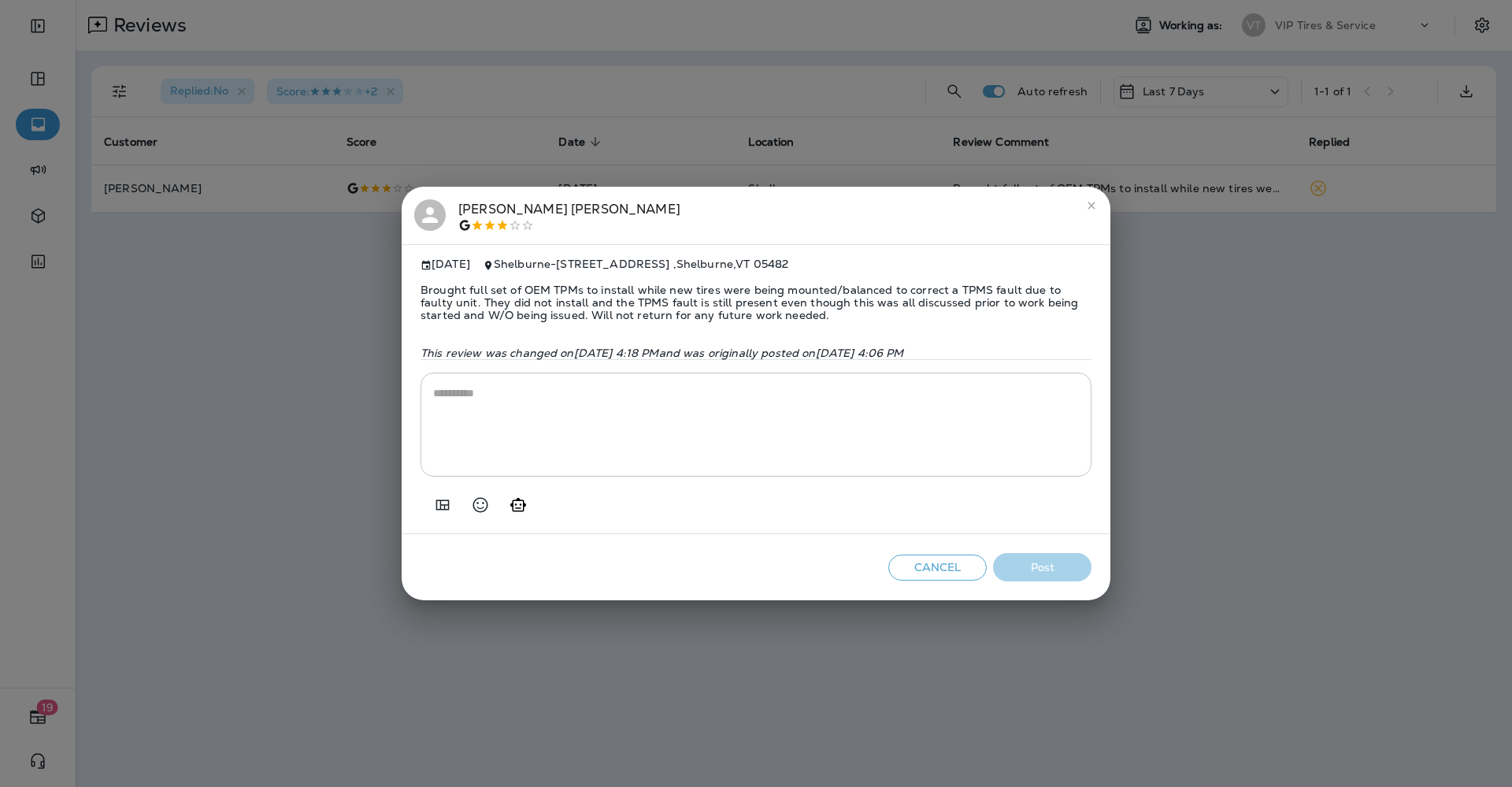
click at [545, 299] on span "Brought full set of OEM TPMs to install while new tires were being mounted/bala…" at bounding box center [756, 302] width 671 height 63
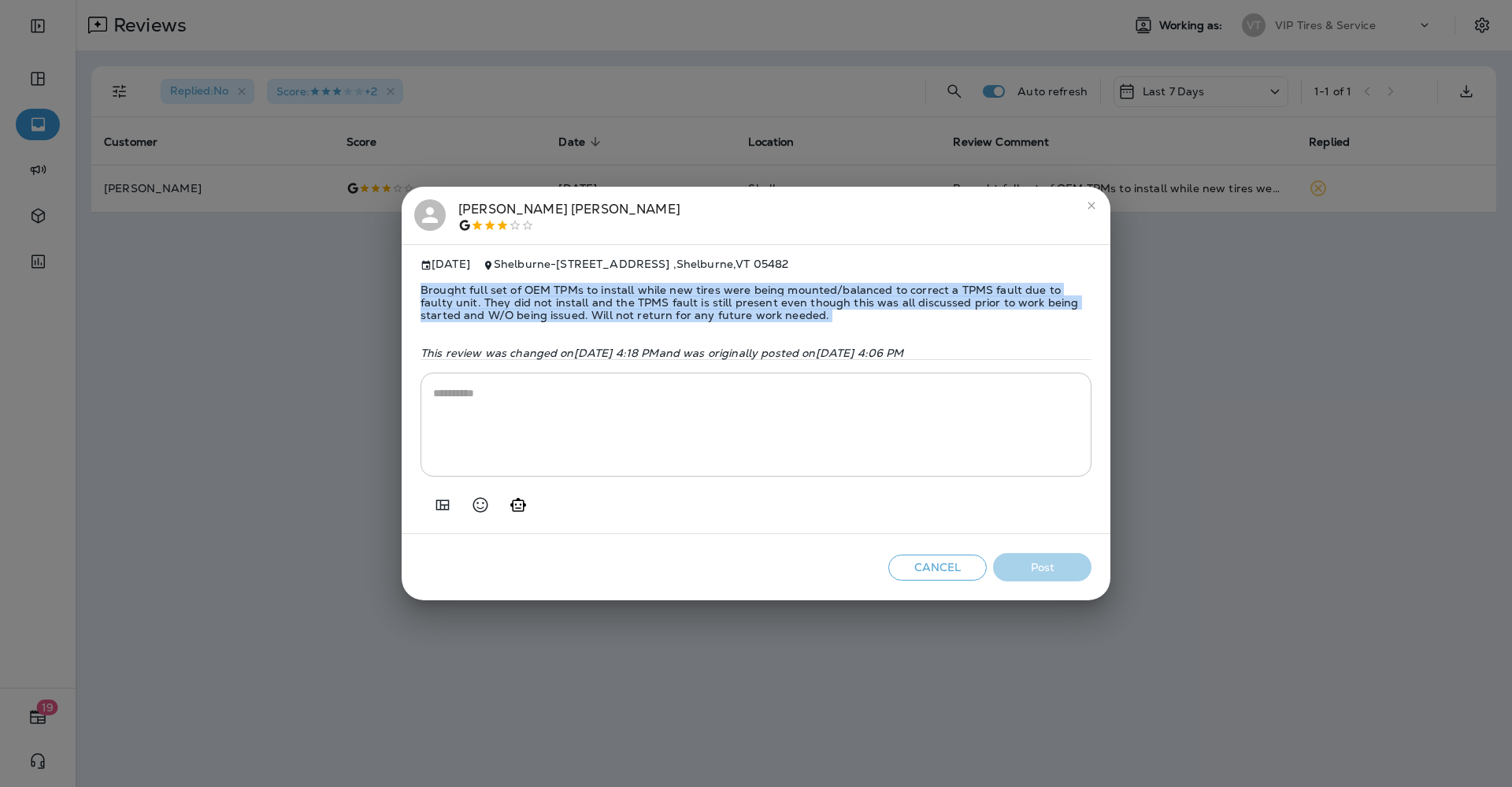
click at [545, 299] on span "Brought full set of OEM TPMs to install while new tires were being mounted/bala…" at bounding box center [756, 302] width 671 height 63
copy span "Brought full set of OEM TPMs to install while new tires were being mounted/bala…"
click at [436, 501] on button "Add in a premade template" at bounding box center [443, 505] width 32 height 32
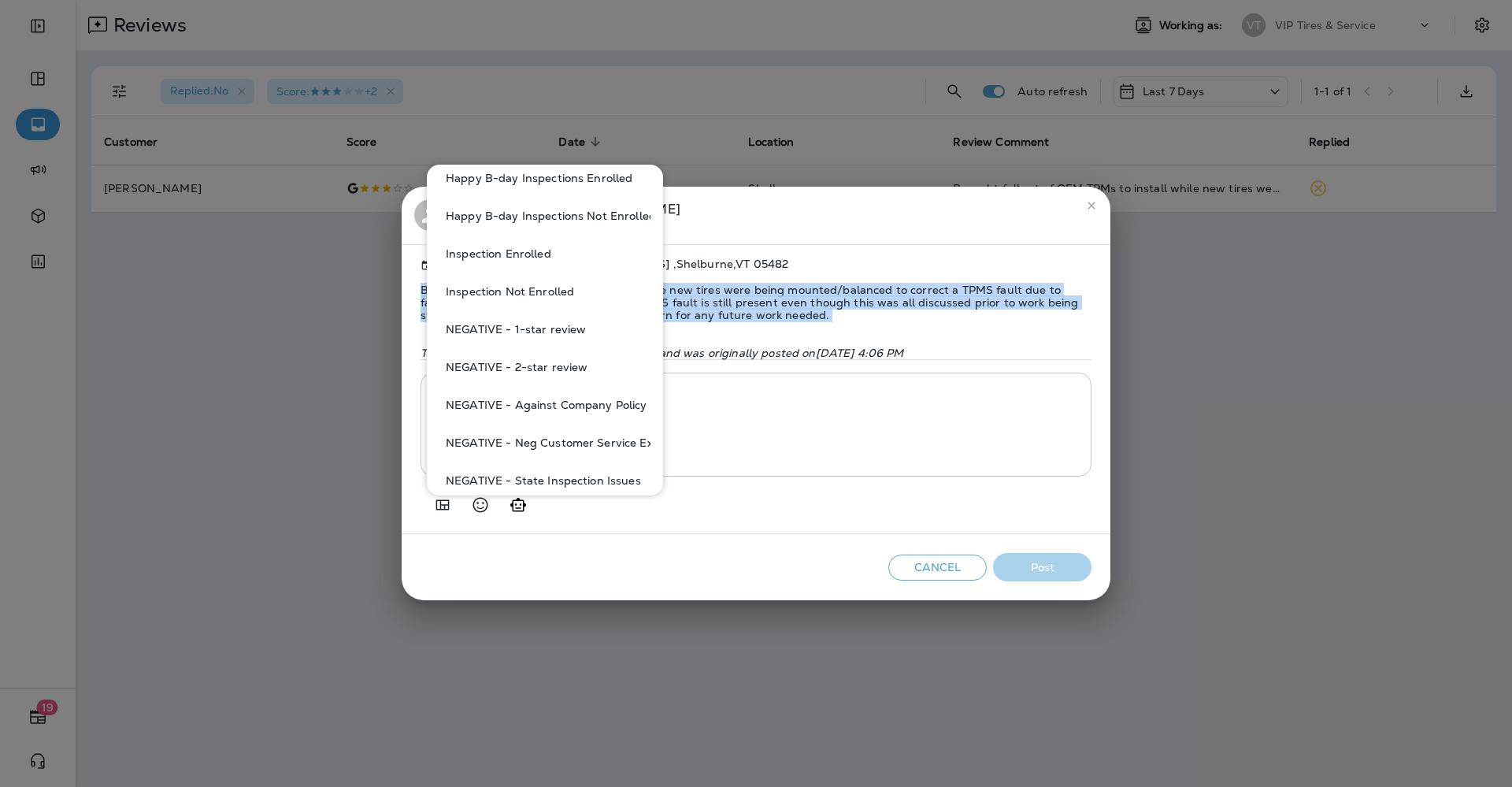
scroll to position [690, 0]
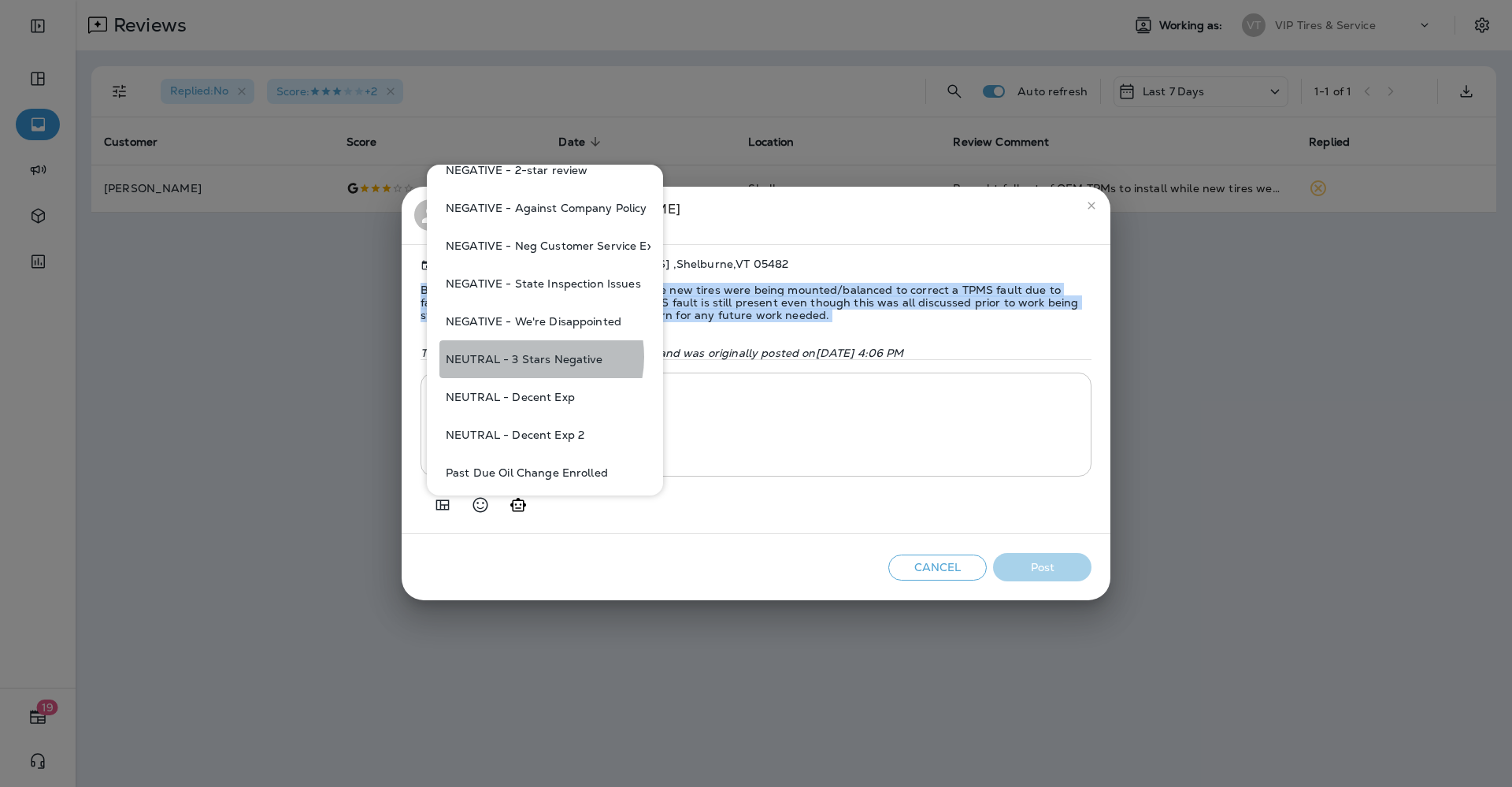
click at [530, 357] on button "NEUTRAL - 3 Stars Negative" at bounding box center [546, 360] width 211 height 38
type textarea "**********"
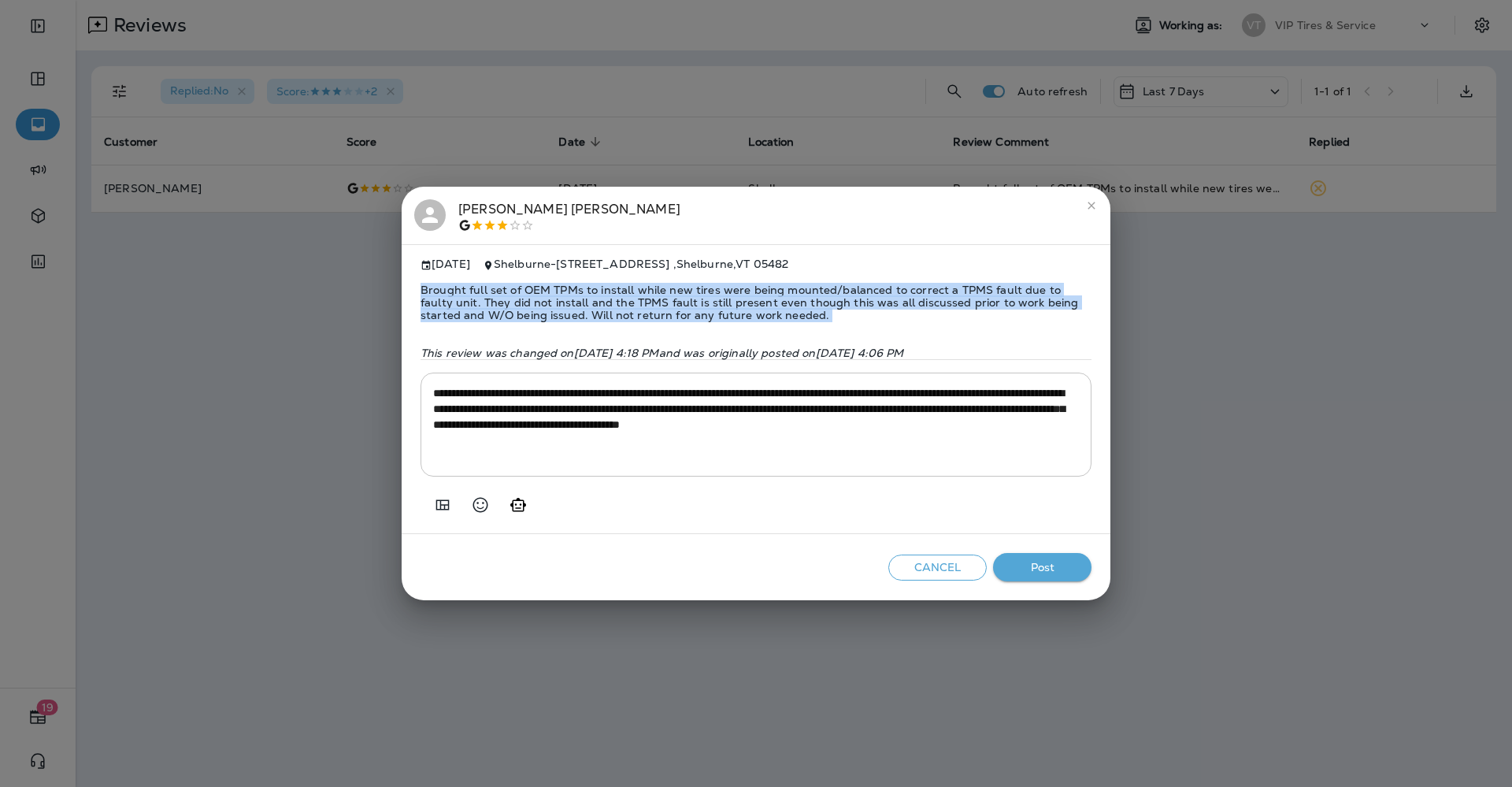
copy span "Brought full set of OEM TPMs to install while new tires were being mounted/bala…"
click at [1054, 570] on button "Post" at bounding box center [1042, 567] width 98 height 29
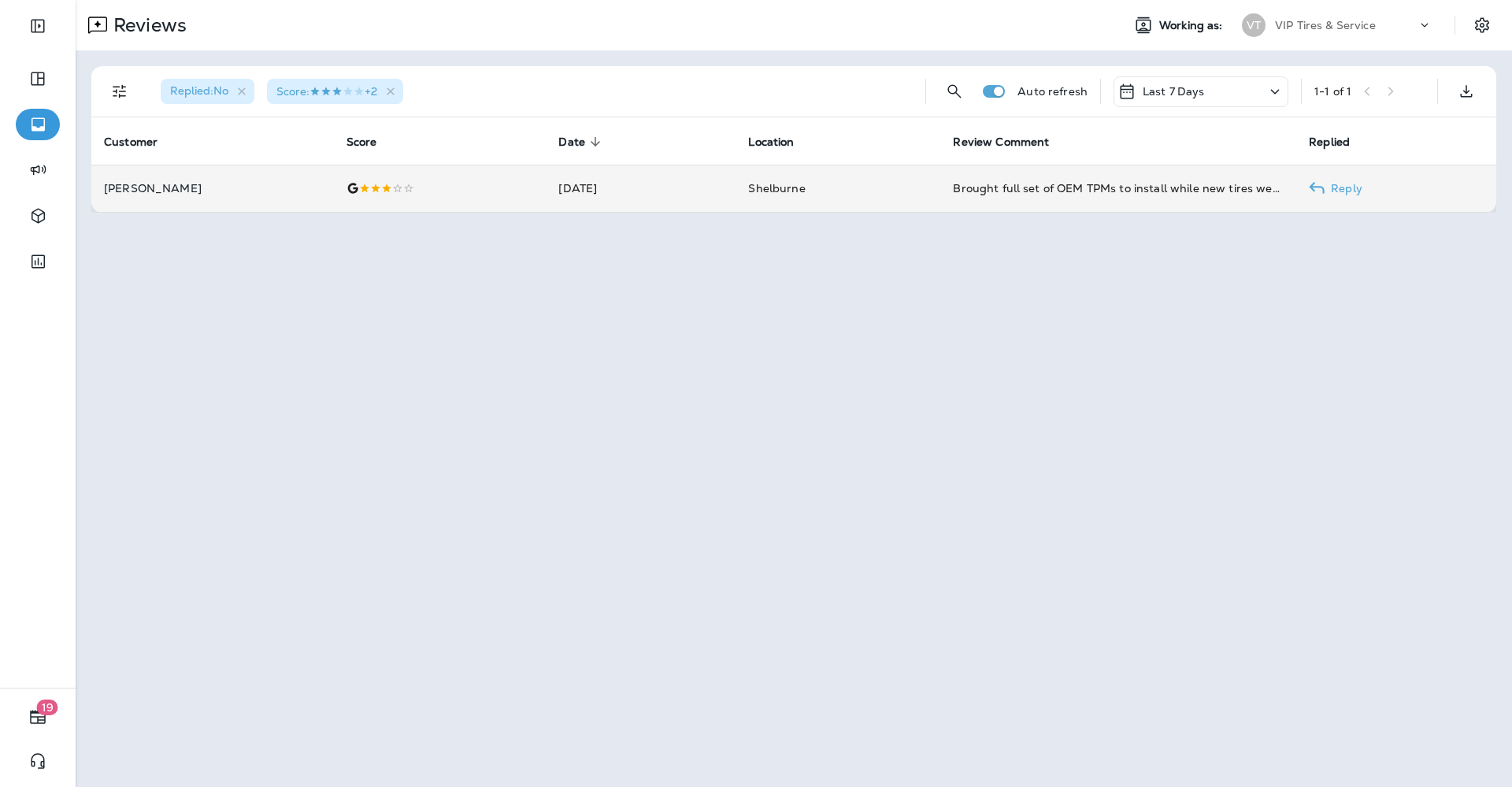
click at [285, 189] on p "[PERSON_NAME]" at bounding box center [212, 189] width 218 height 13
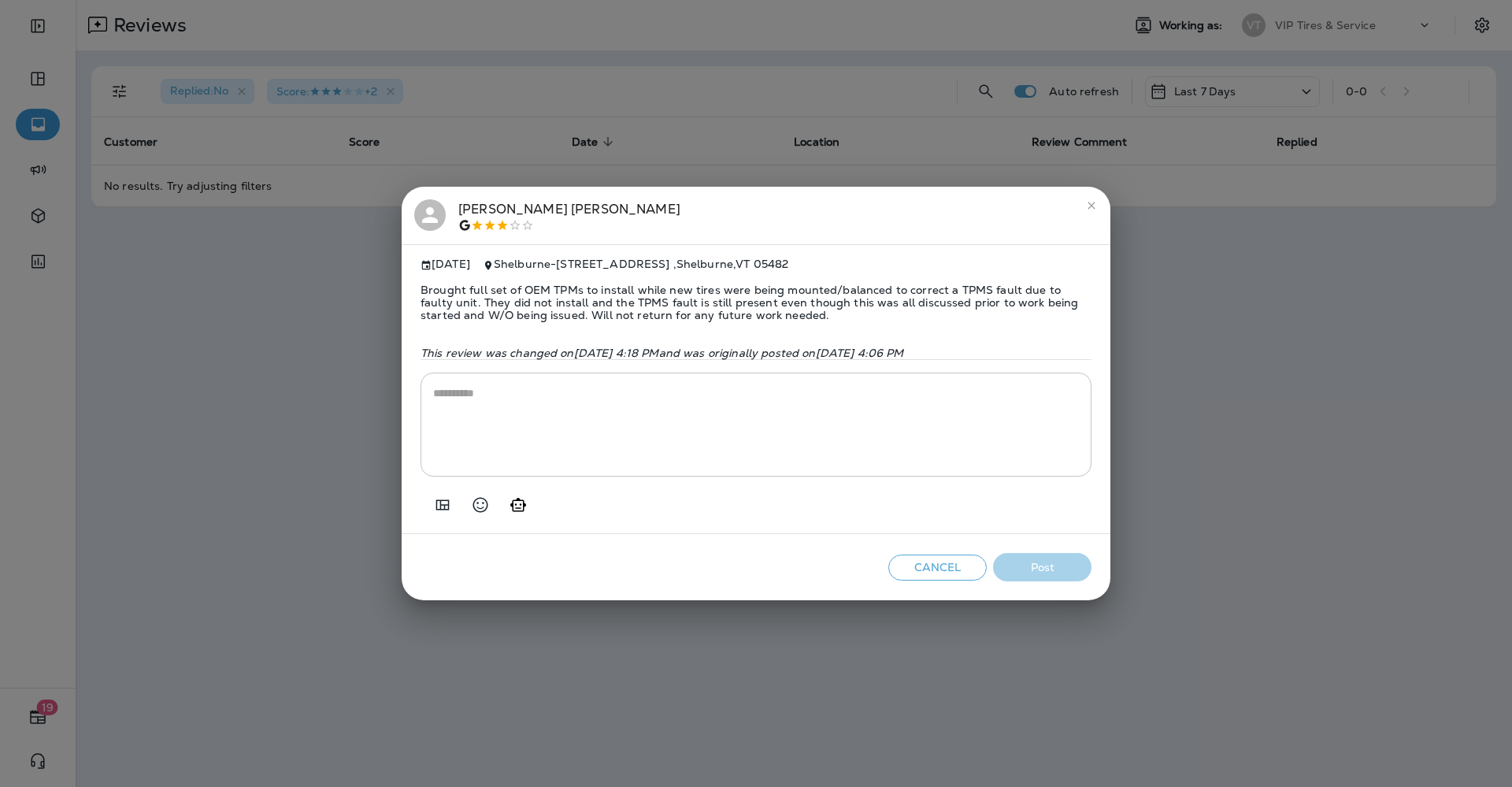
click at [498, 206] on div "[PERSON_NAME]" at bounding box center [569, 216] width 222 height 33
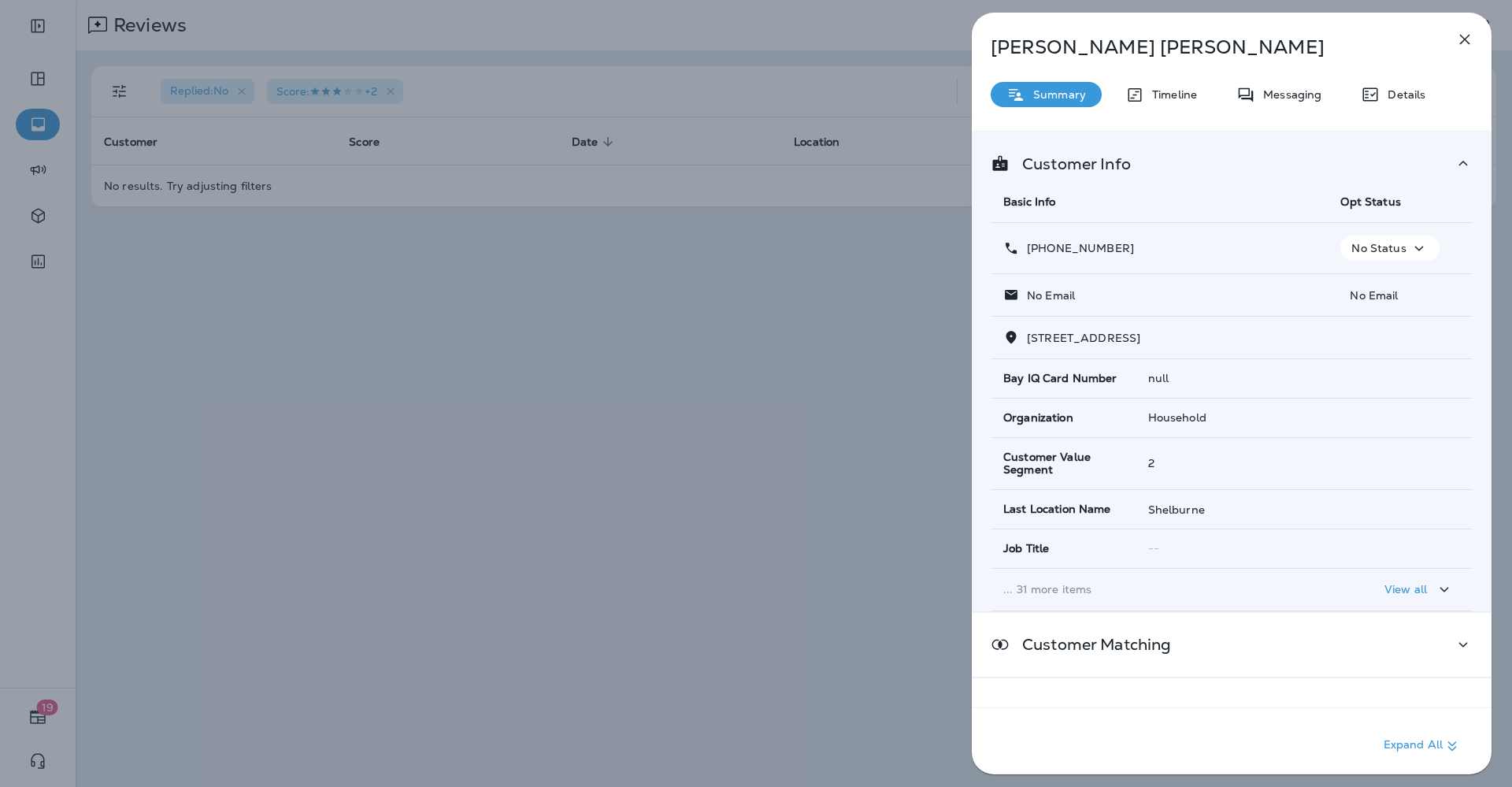
drag, startPoint x: 1139, startPoint y: 248, endPoint x: 1040, endPoint y: 252, distance: 99.1
click at [1040, 252] on div "[PHONE_NUMBER]" at bounding box center [1160, 249] width 312 height 16
copy p "[PHONE_NUMBER]"
